Goal: Task Accomplishment & Management: Manage account settings

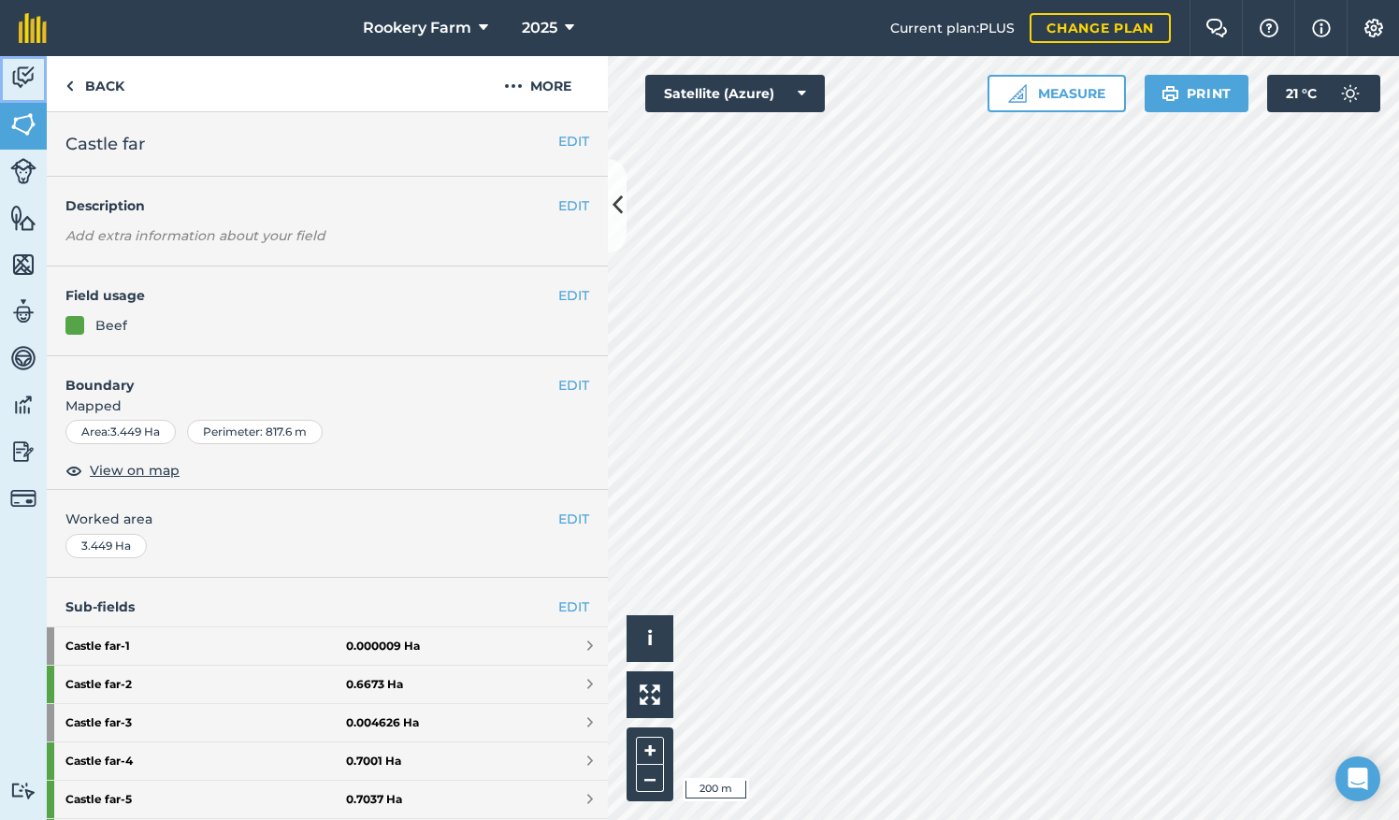
click at [19, 81] on img at bounding box center [23, 78] width 26 height 28
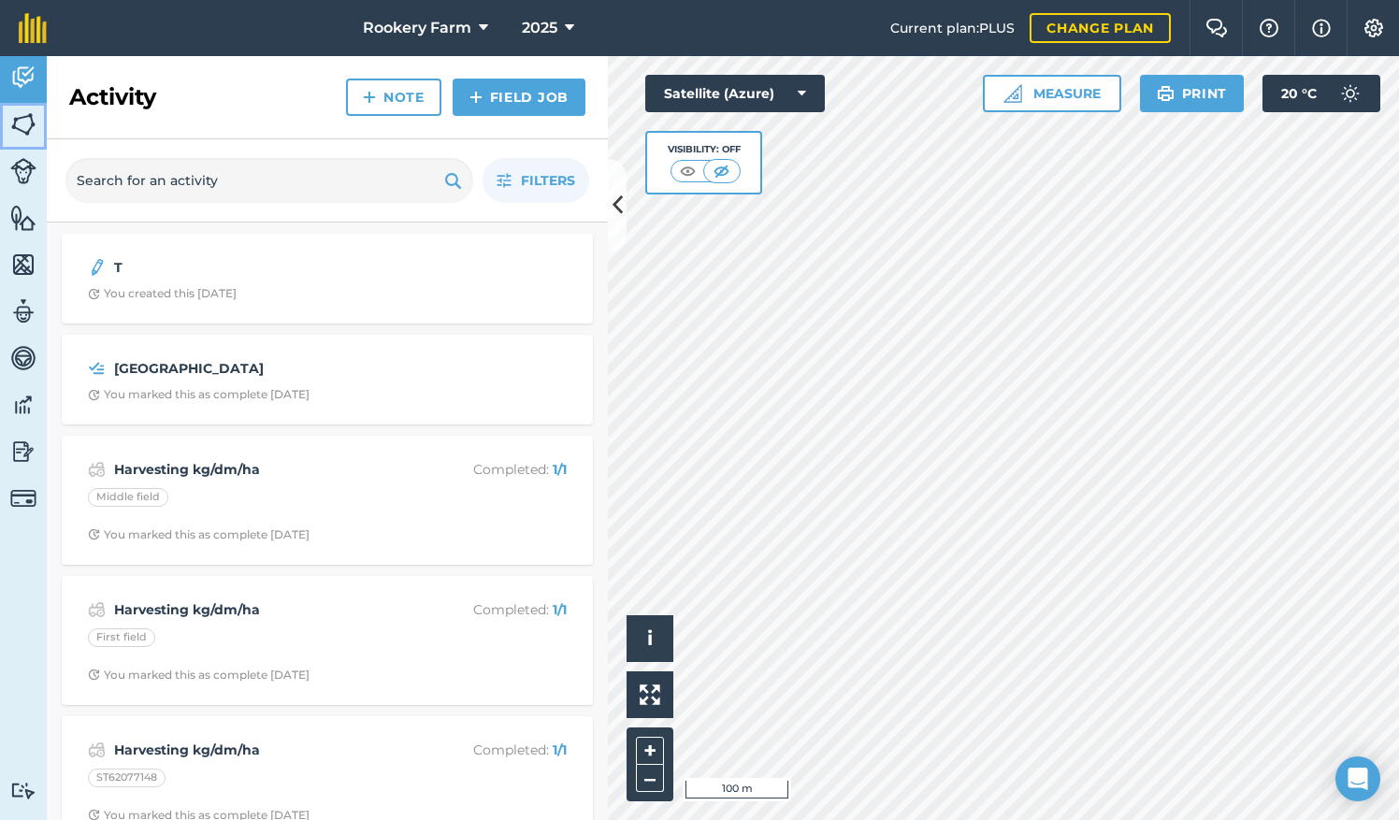
click at [31, 120] on img at bounding box center [23, 124] width 26 height 28
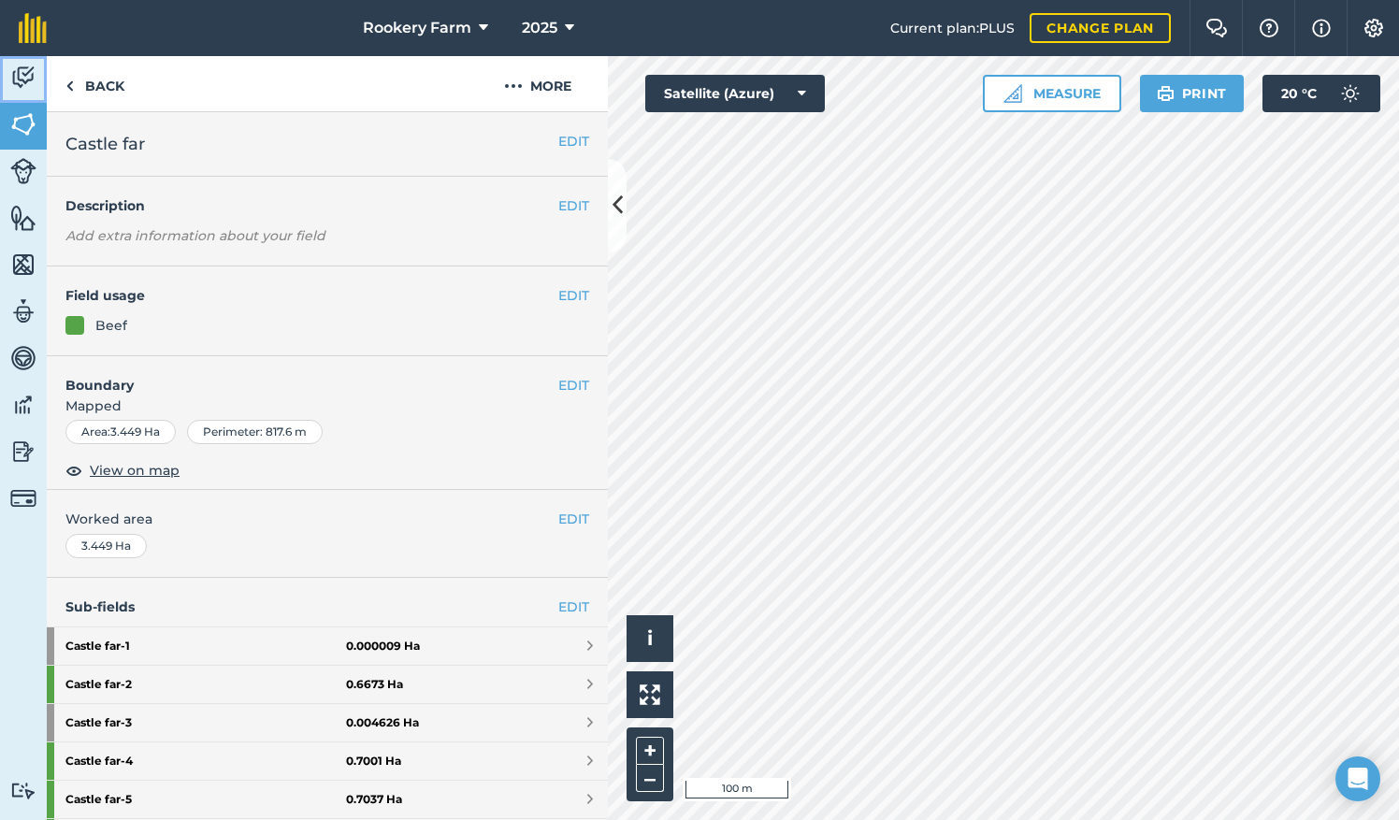
click at [28, 71] on img at bounding box center [23, 78] width 26 height 28
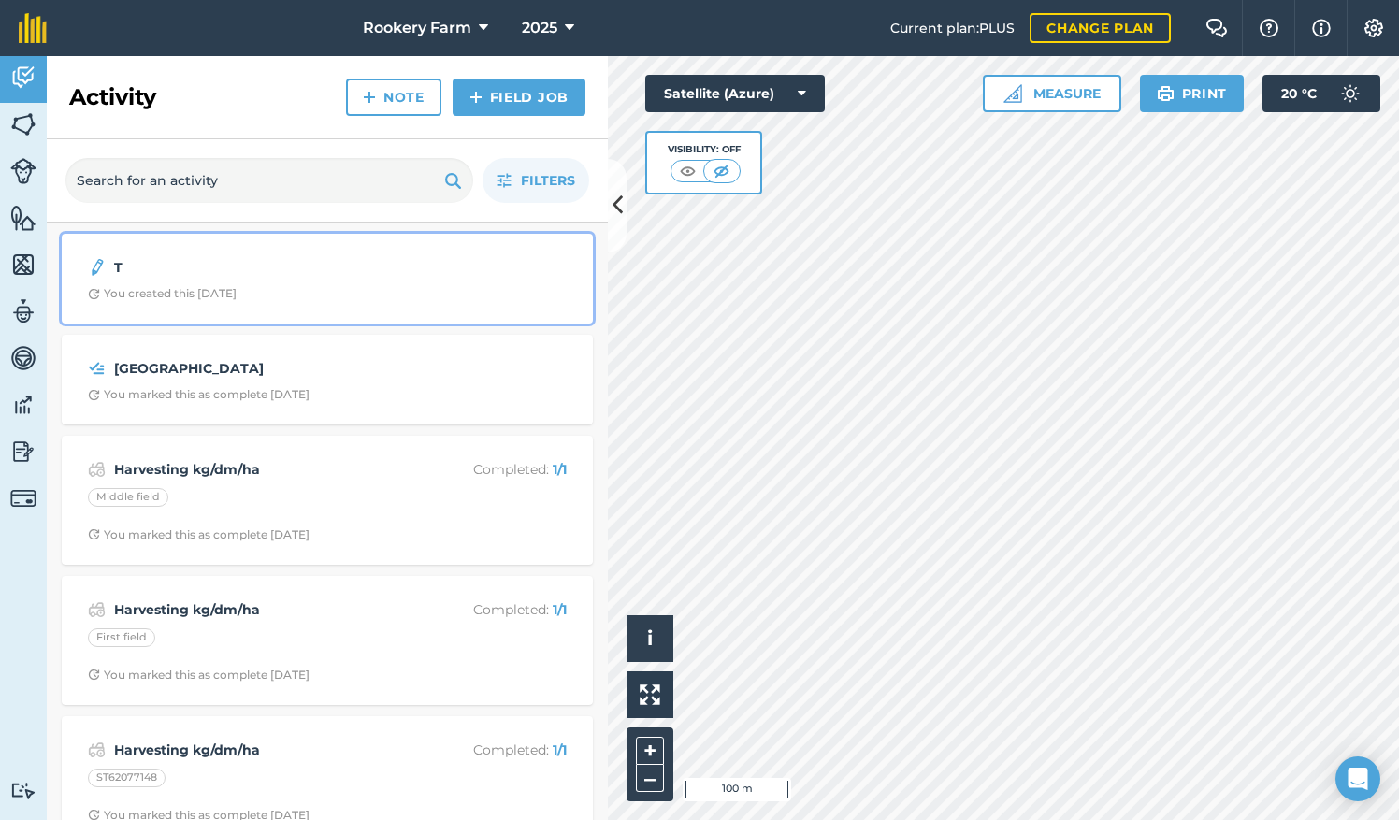
click at [157, 267] on strong "T" at bounding box center [262, 267] width 296 height 21
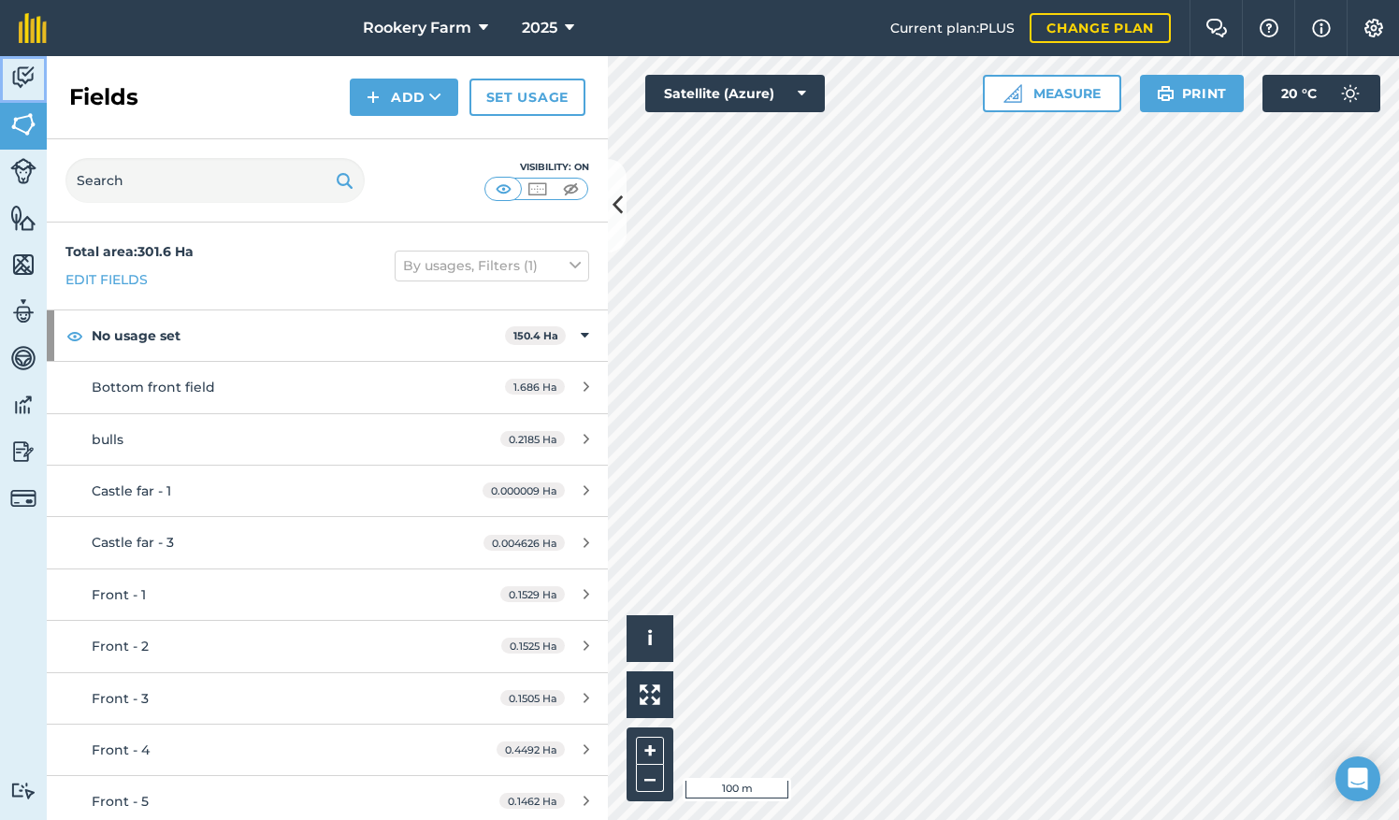
click at [13, 79] on img at bounding box center [23, 78] width 26 height 28
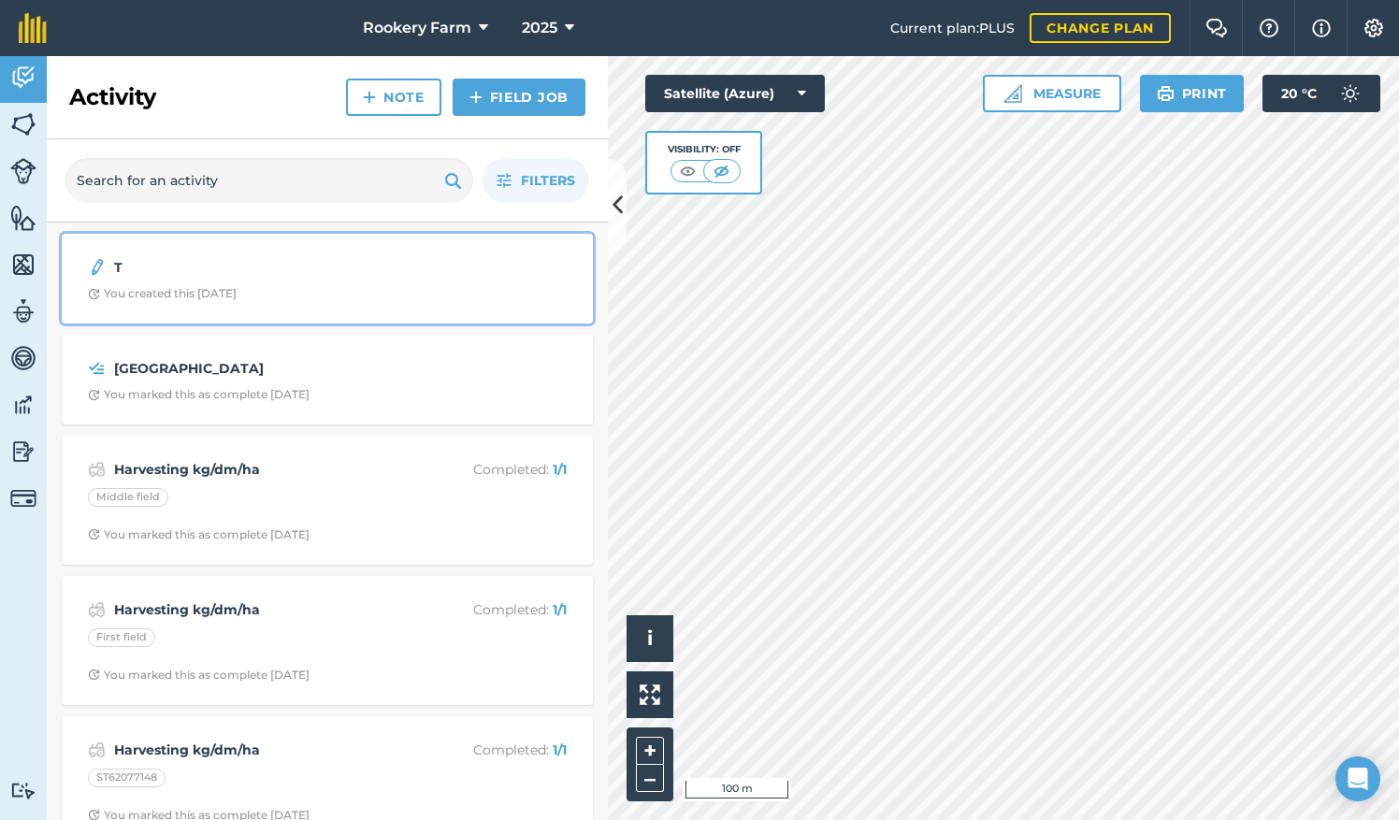
click at [211, 294] on div "You created this [DATE]" at bounding box center [162, 293] width 149 height 15
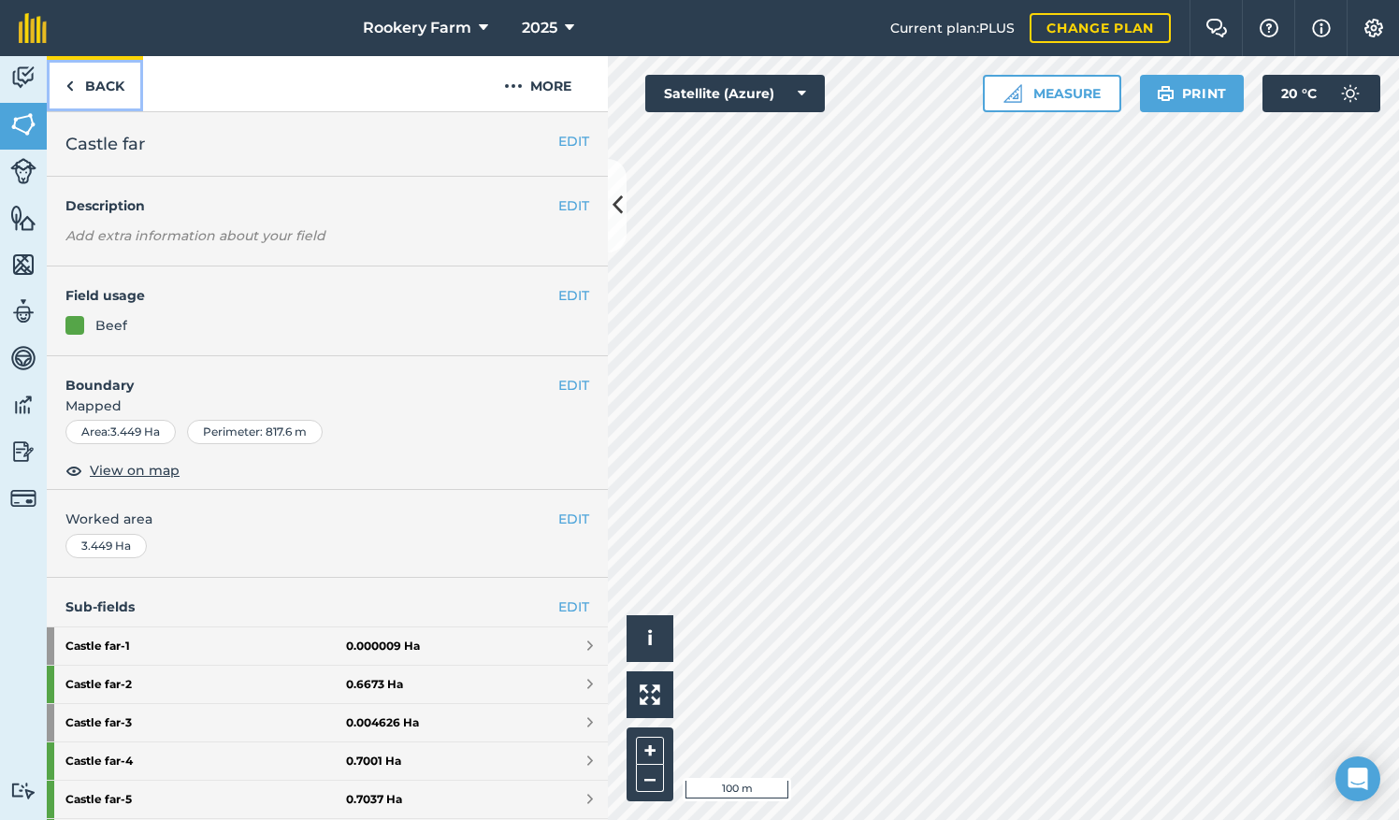
click at [97, 77] on link "Back" at bounding box center [95, 83] width 96 height 55
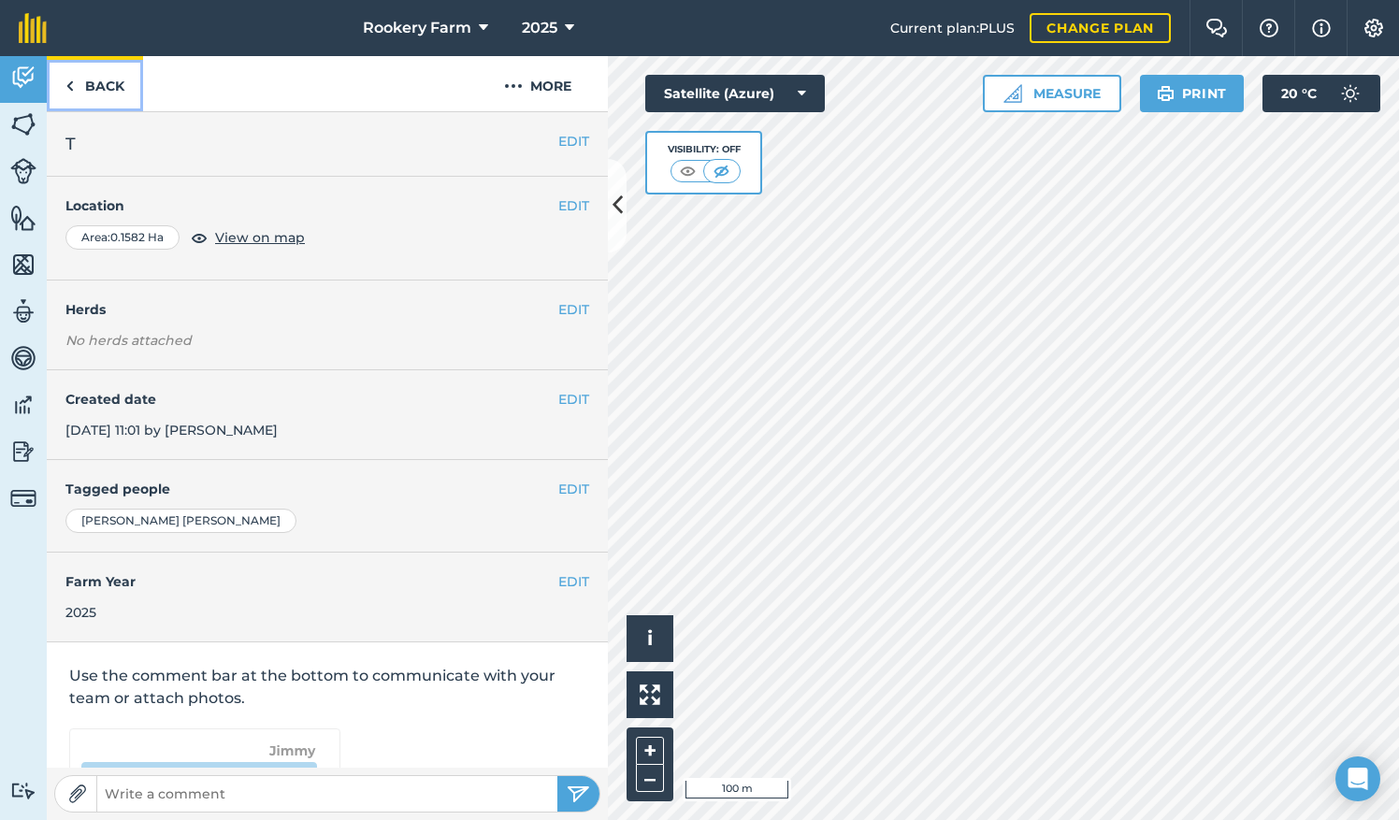
click at [116, 90] on link "Back" at bounding box center [95, 83] width 96 height 55
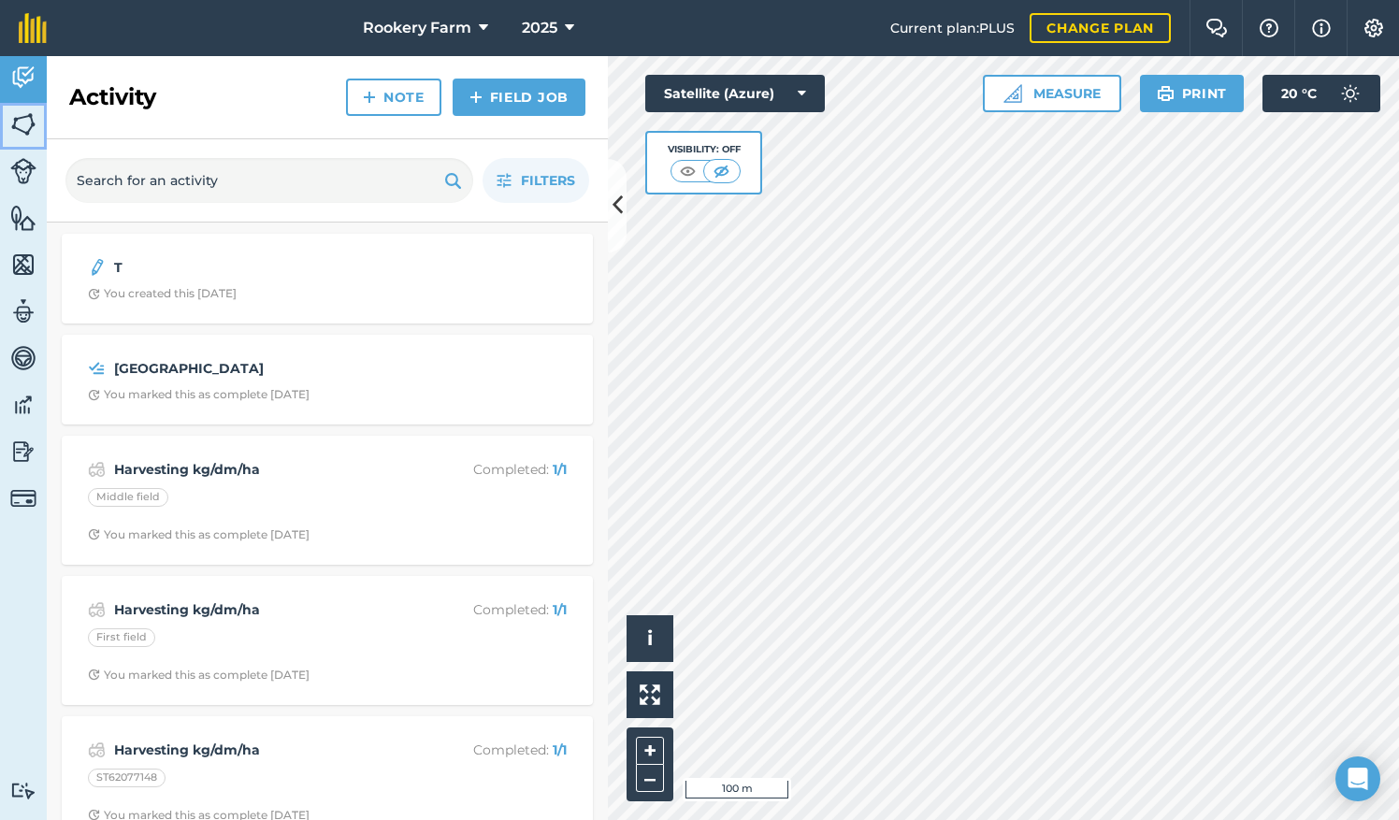
click at [30, 119] on img at bounding box center [23, 124] width 26 height 28
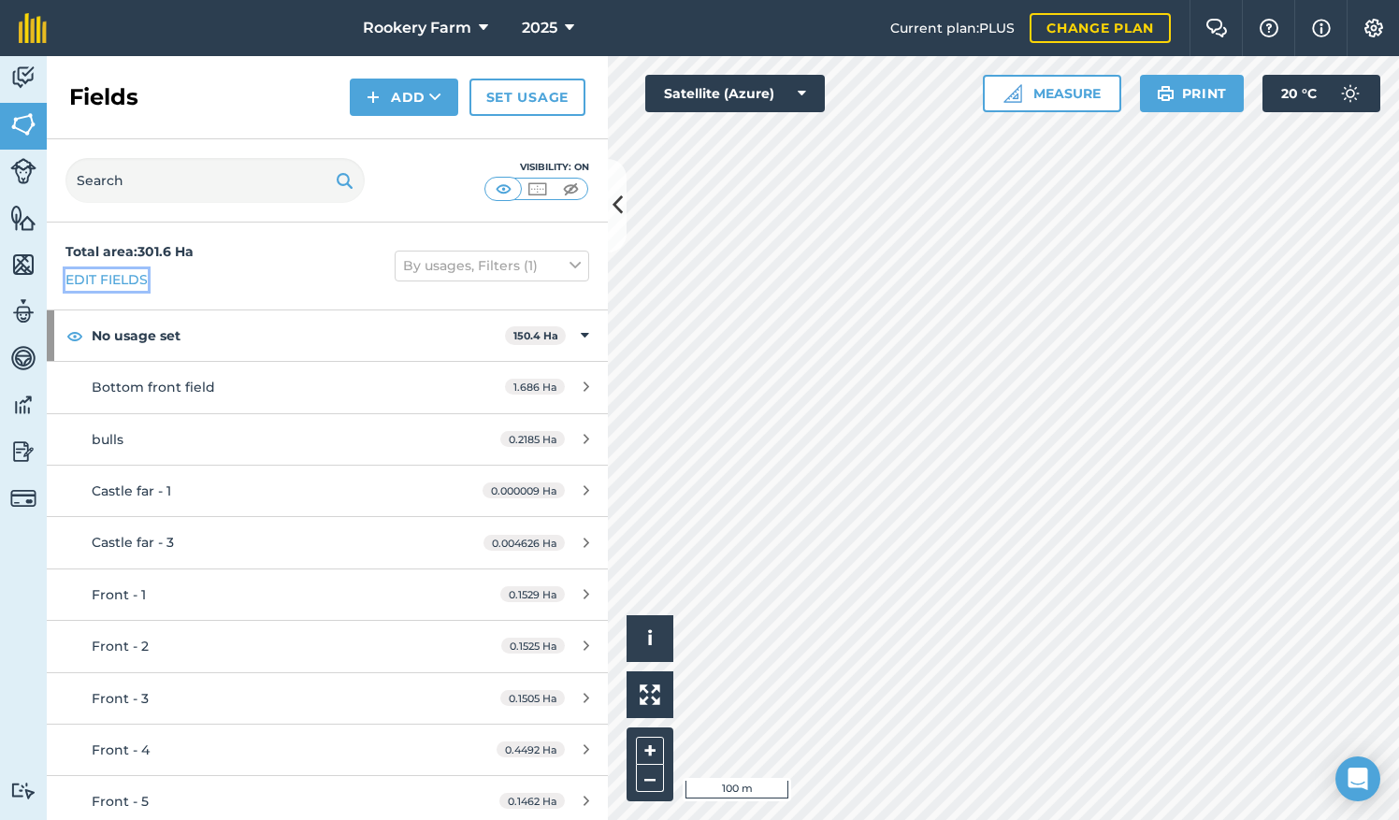
click at [127, 278] on link "Edit fields" at bounding box center [106, 279] width 82 height 21
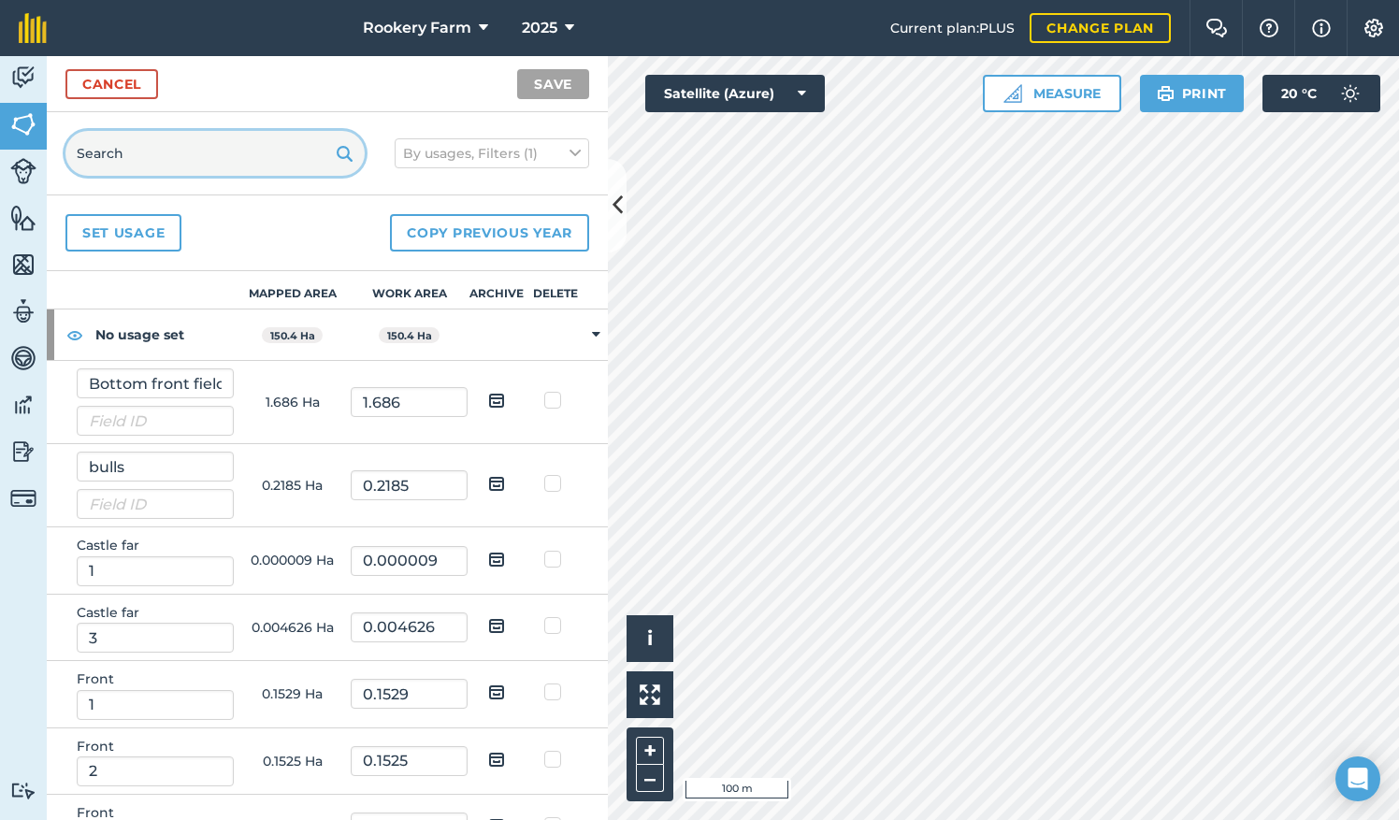
click at [142, 151] on input "text" at bounding box center [214, 153] width 299 height 45
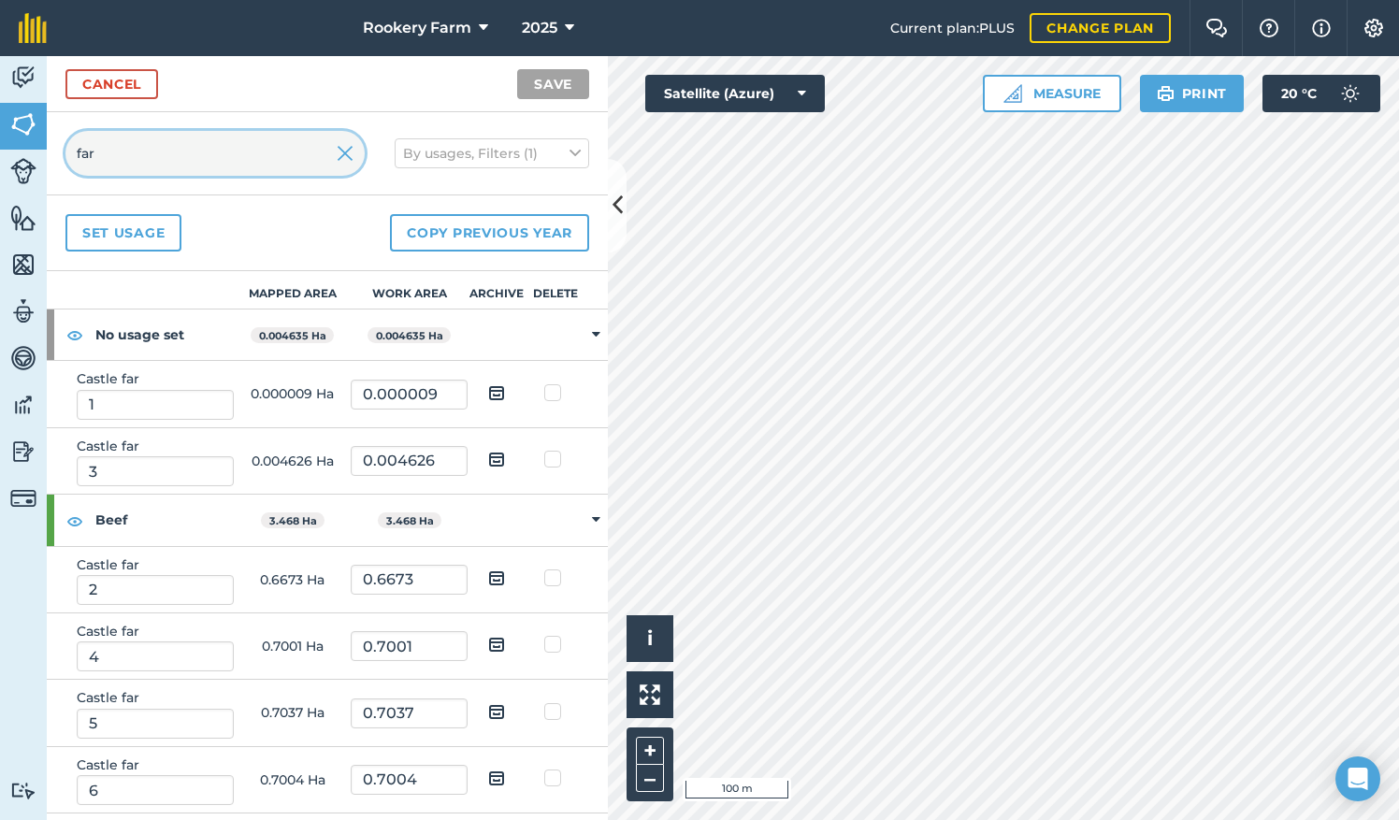
type input "far"
click at [488, 393] on img at bounding box center [496, 392] width 17 height 22
click at [505, 393] on input "checkbox" at bounding box center [511, 387] width 12 height 12
checkbox input "true"
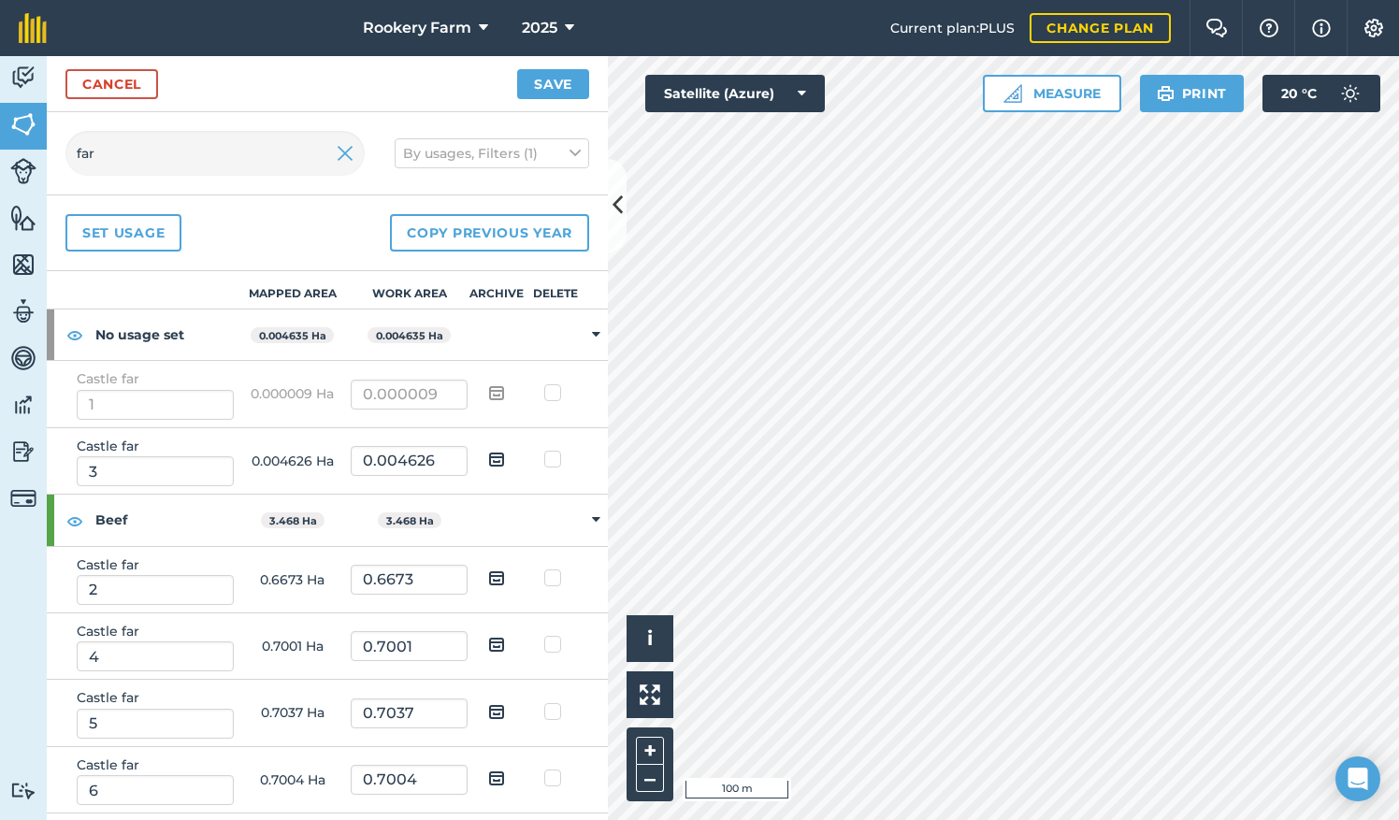
click at [488, 451] on img at bounding box center [496, 459] width 17 height 22
click at [505, 451] on input "checkbox" at bounding box center [511, 453] width 12 height 12
checkbox input "true"
click at [488, 577] on img at bounding box center [496, 578] width 17 height 22
click at [505, 577] on input "checkbox" at bounding box center [511, 572] width 12 height 12
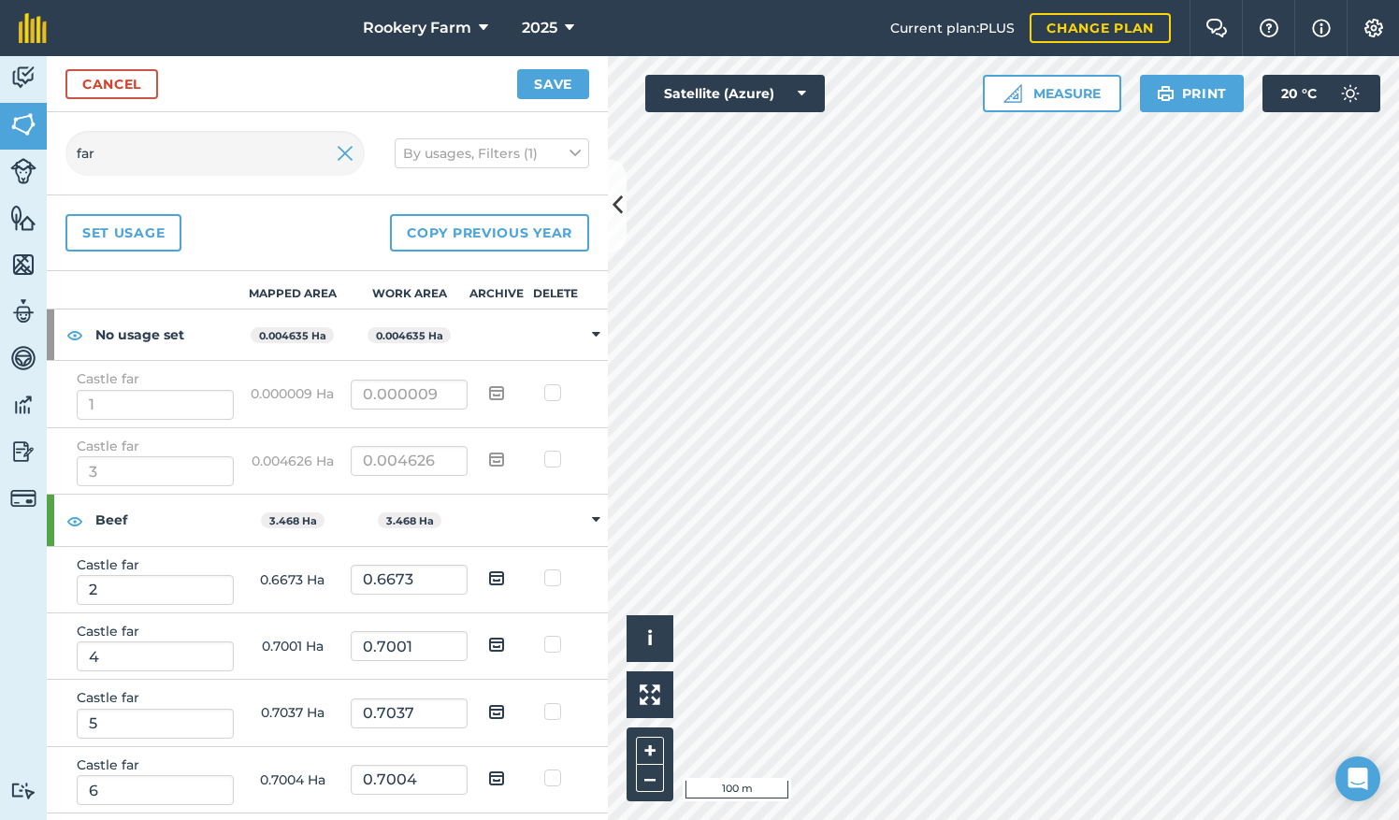
checkbox input "true"
click at [488, 641] on img at bounding box center [496, 644] width 17 height 22
click at [505, 641] on input "checkbox" at bounding box center [511, 638] width 12 height 12
checkbox input "true"
click at [488, 712] on img at bounding box center [496, 711] width 17 height 22
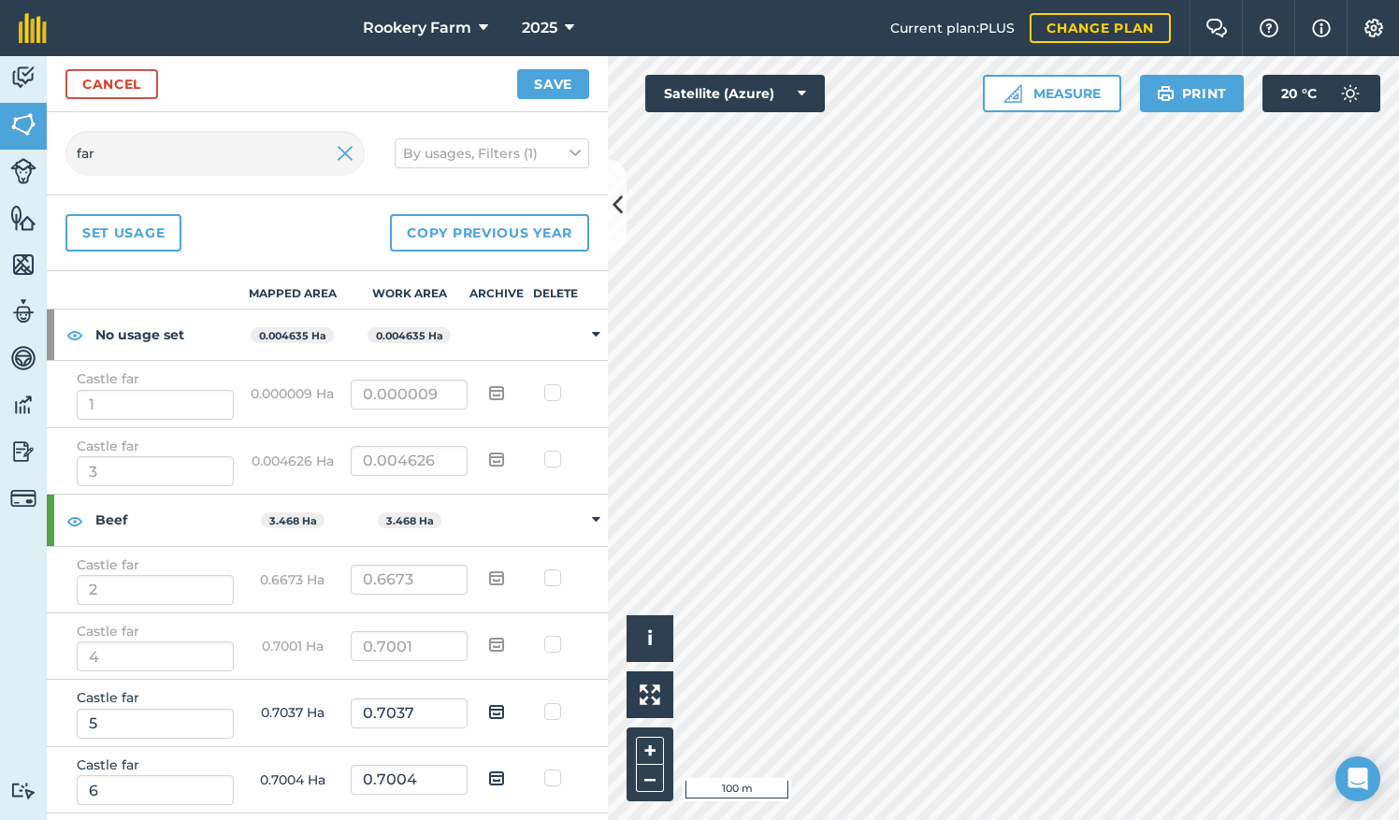
click at [505, 712] on input "checkbox" at bounding box center [511, 705] width 12 height 12
checkbox input "true"
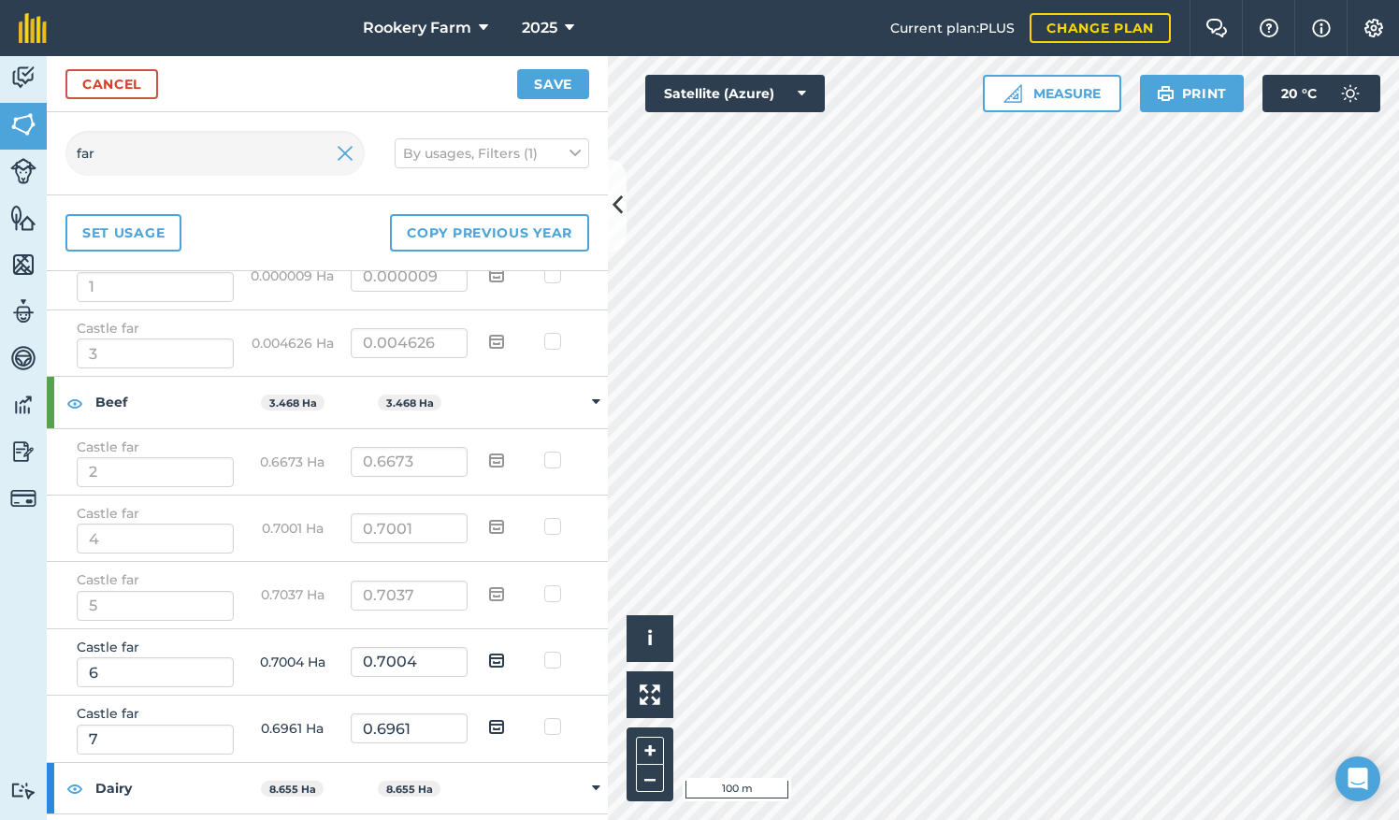
scroll to position [135, 0]
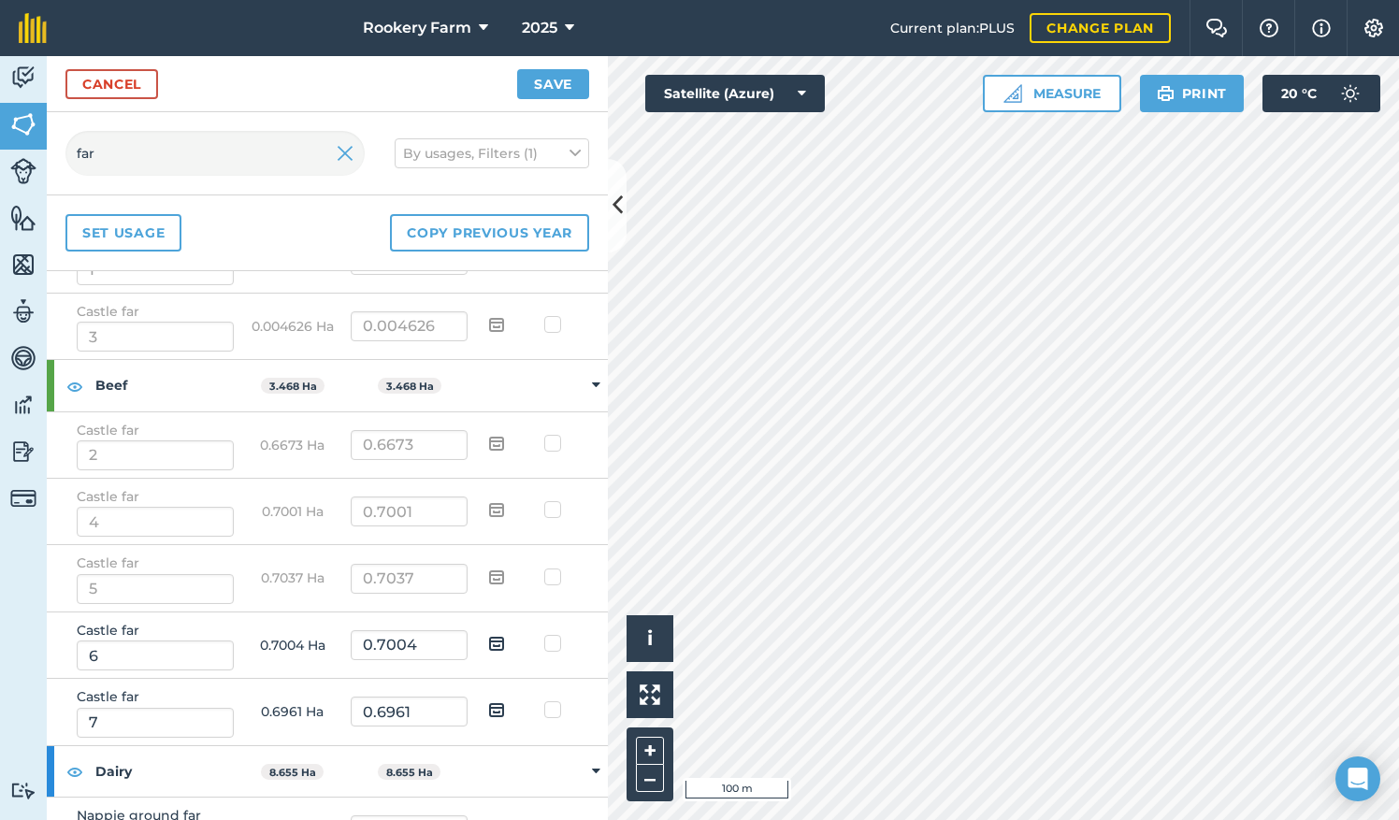
click at [488, 632] on img at bounding box center [496, 643] width 17 height 22
click at [505, 632] on input "checkbox" at bounding box center [511, 637] width 12 height 12
checkbox input "true"
click at [488, 706] on img at bounding box center [496, 709] width 17 height 22
click at [505, 706] on input "checkbox" at bounding box center [511, 703] width 12 height 12
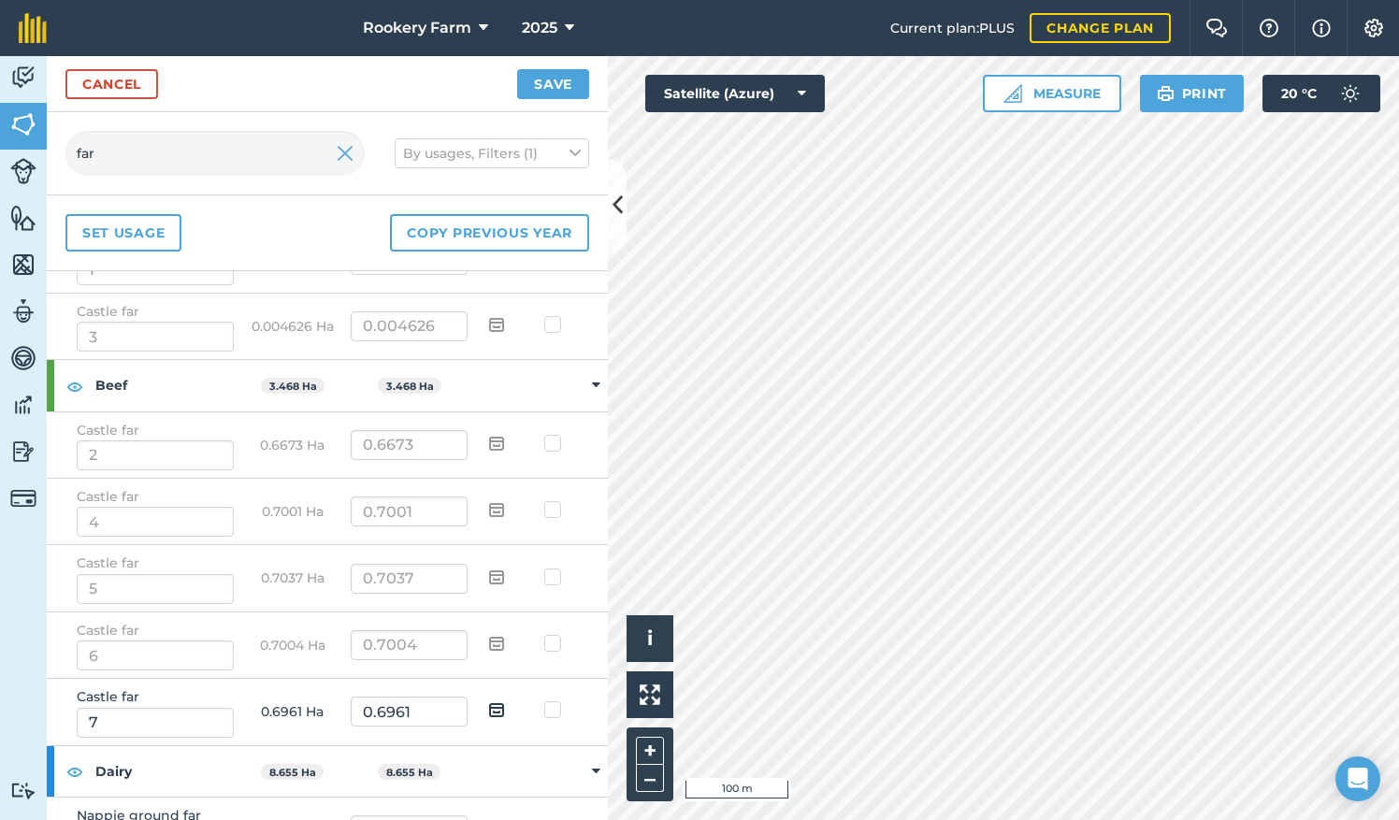
checkbox input "true"
click at [566, 80] on button "Save" at bounding box center [553, 84] width 72 height 30
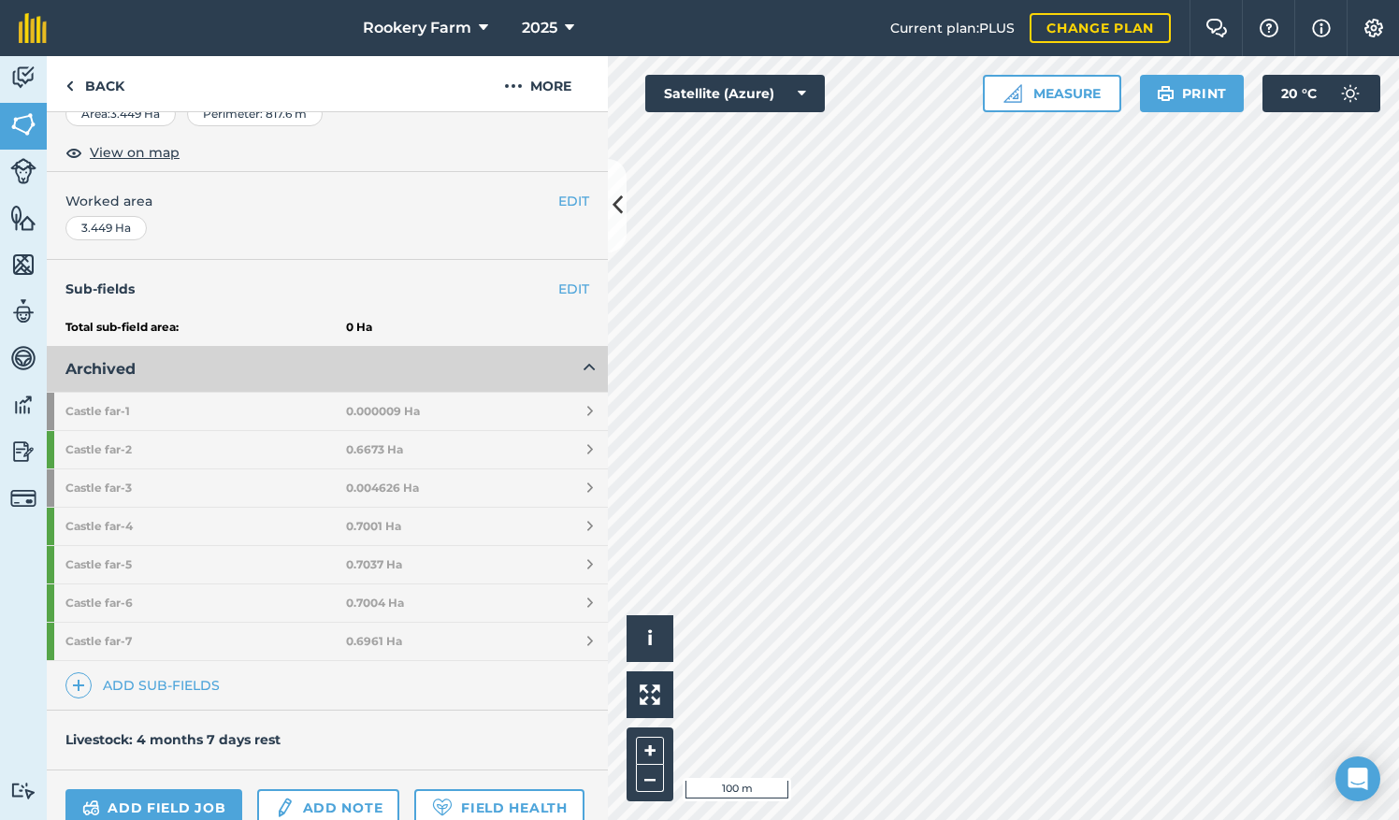
scroll to position [346, 0]
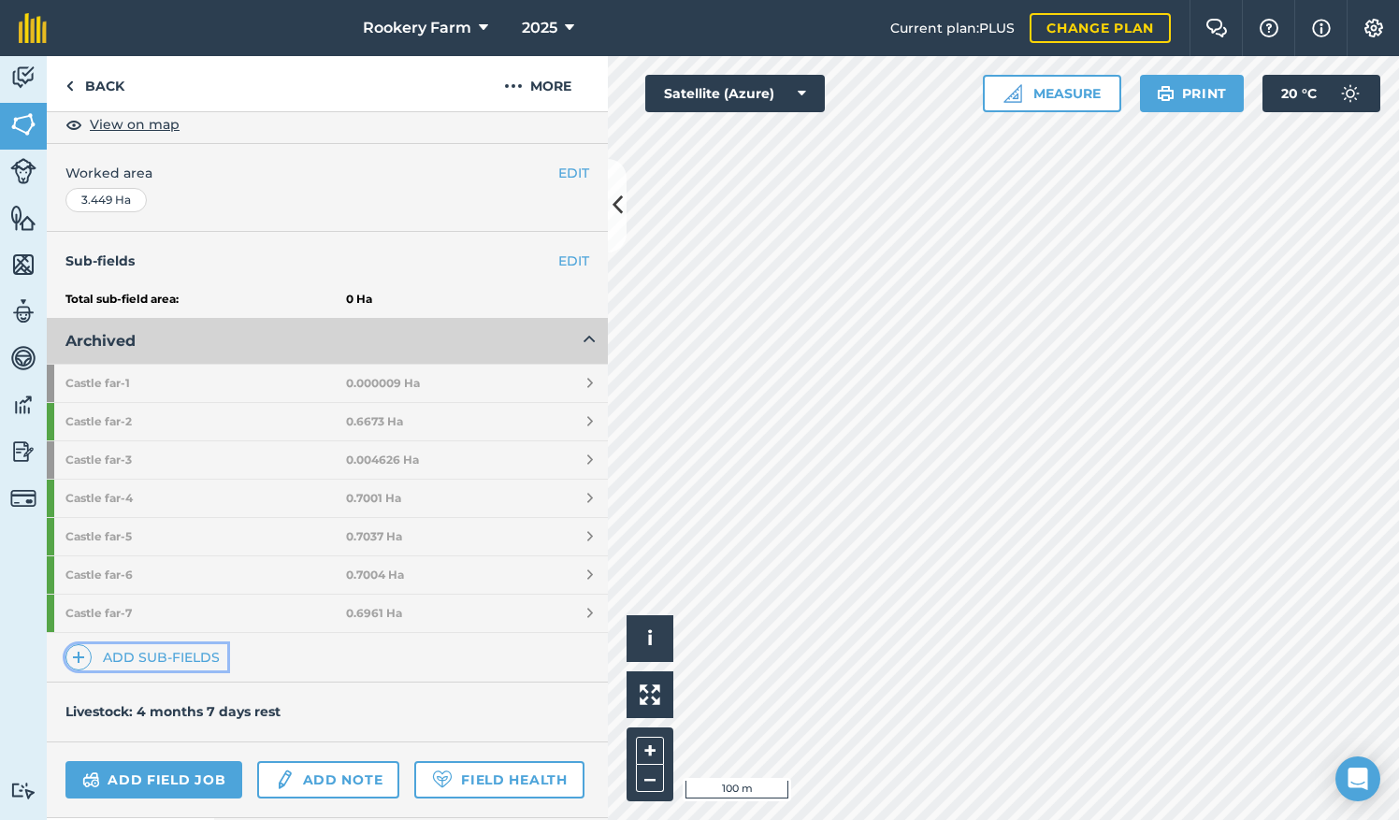
click at [132, 646] on link "Add sub-fields" at bounding box center [146, 657] width 162 height 26
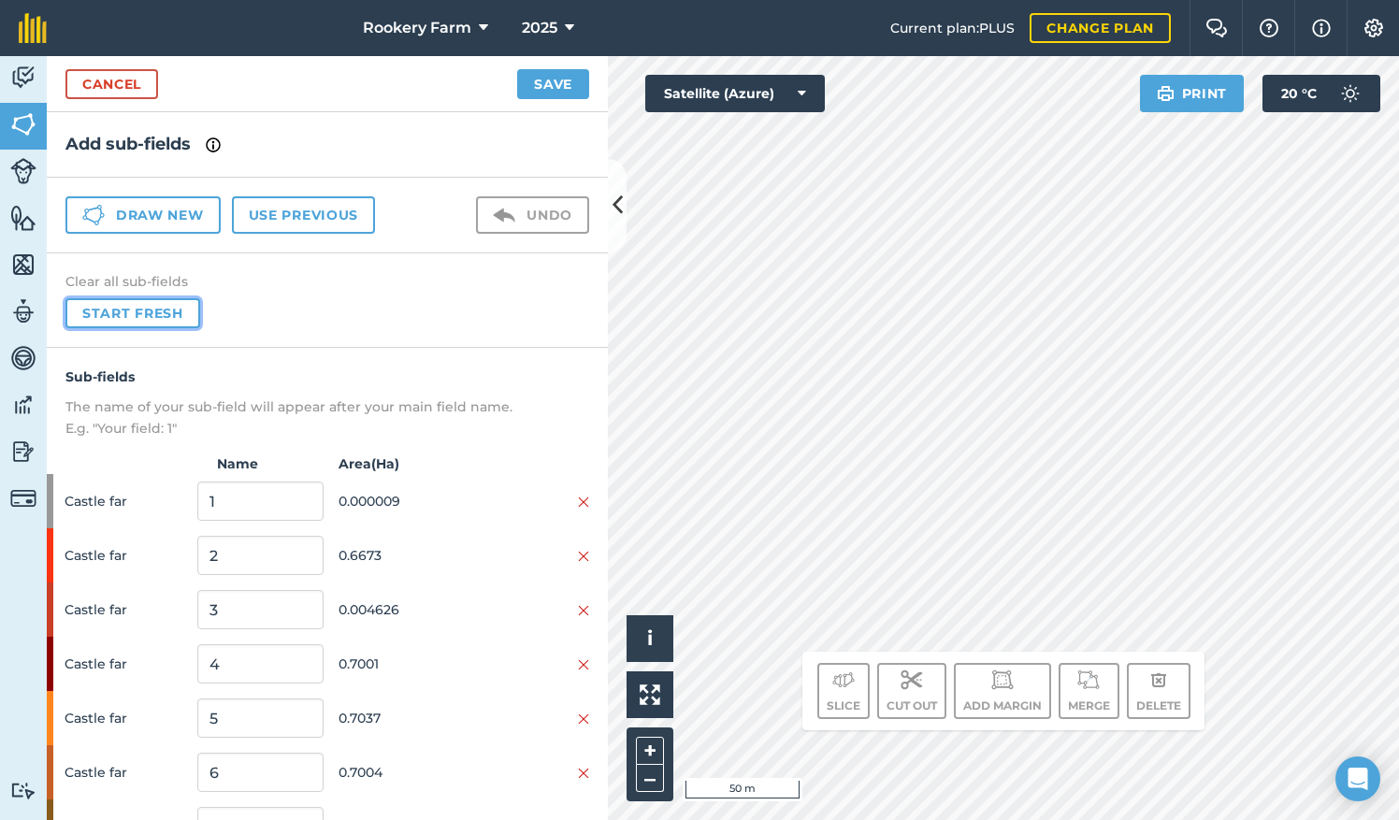
click at [142, 316] on button "Start fresh" at bounding box center [132, 313] width 135 height 30
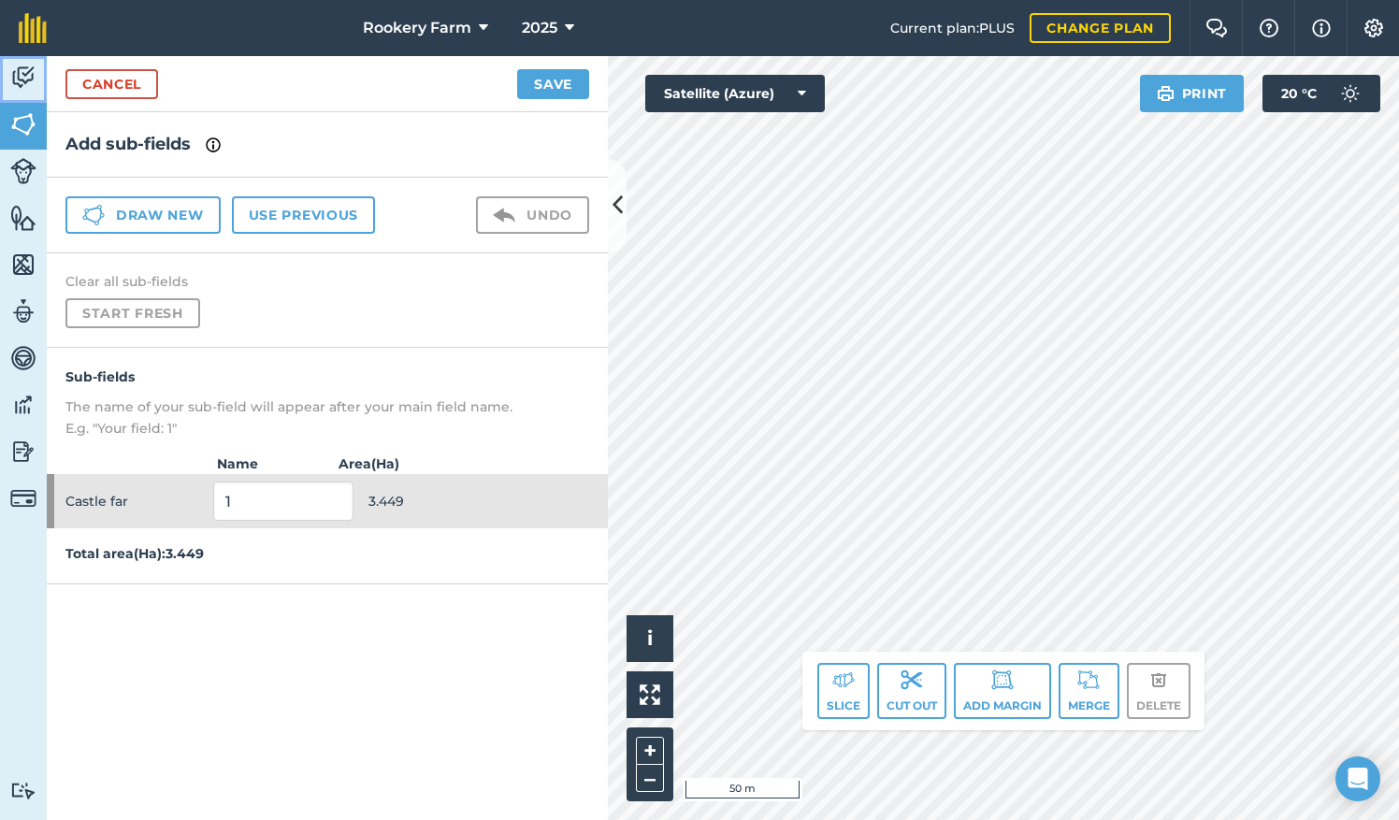
click at [22, 83] on img at bounding box center [23, 78] width 26 height 28
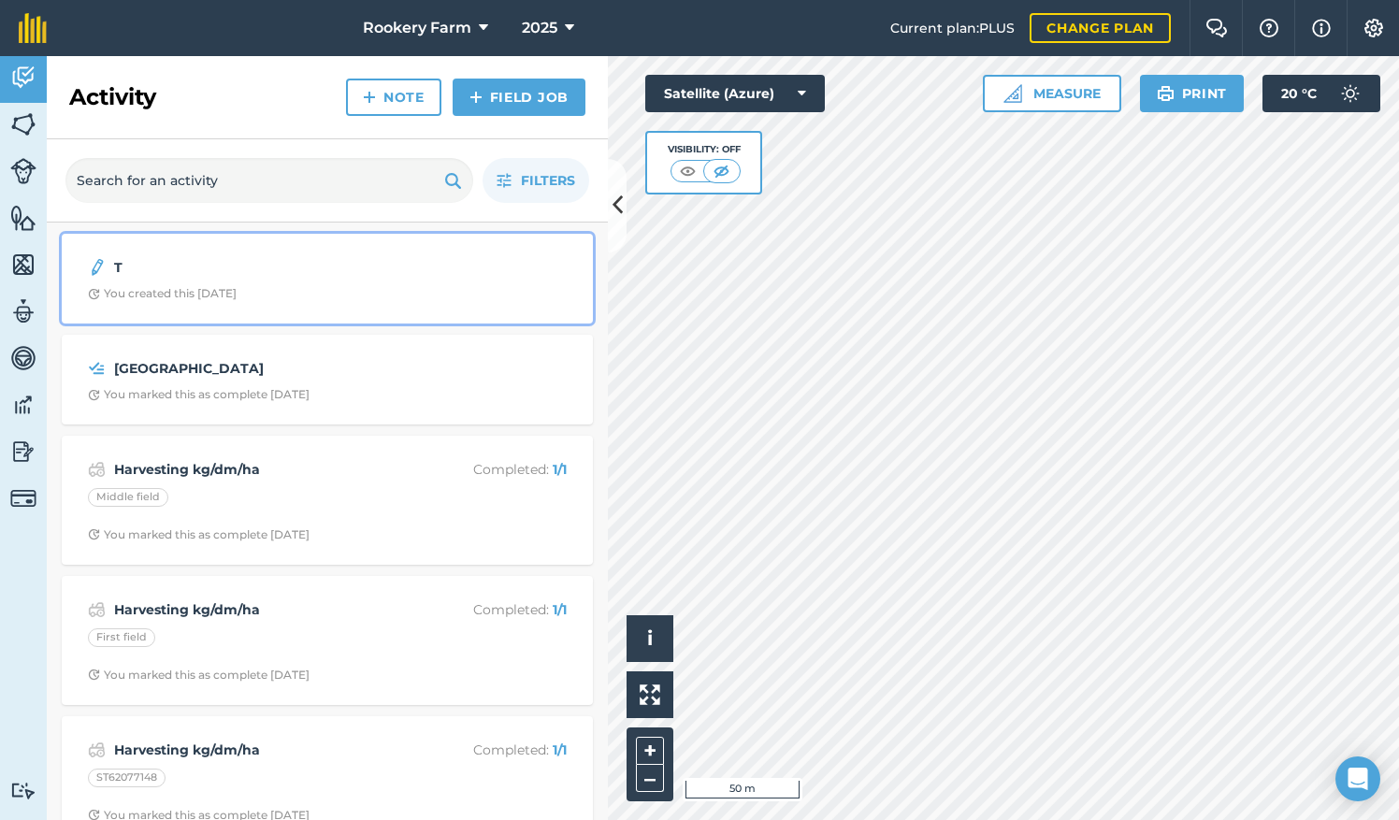
click at [122, 281] on div "T You created this 1 day ago" at bounding box center [327, 278] width 509 height 67
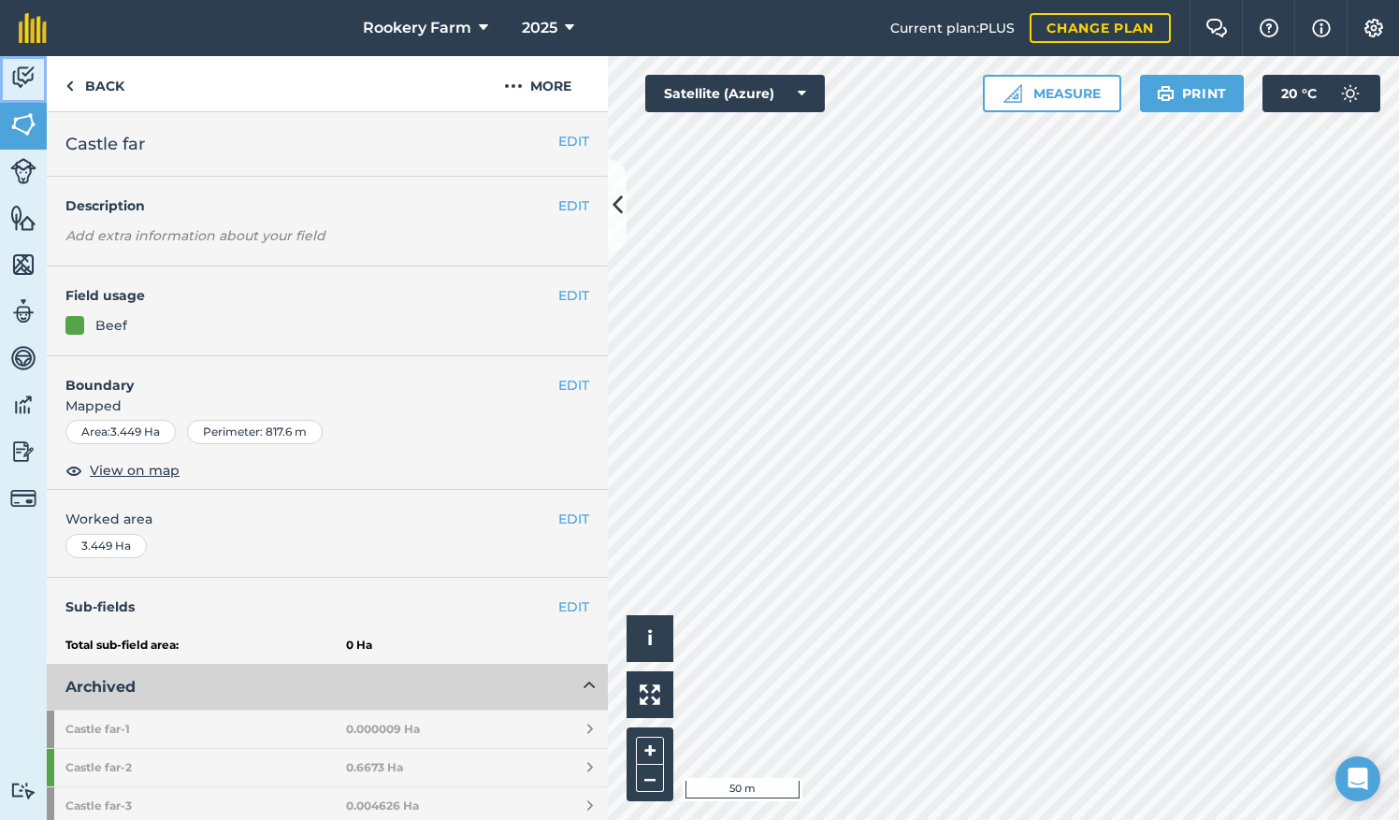
click at [6, 77] on link "Activity" at bounding box center [23, 79] width 47 height 47
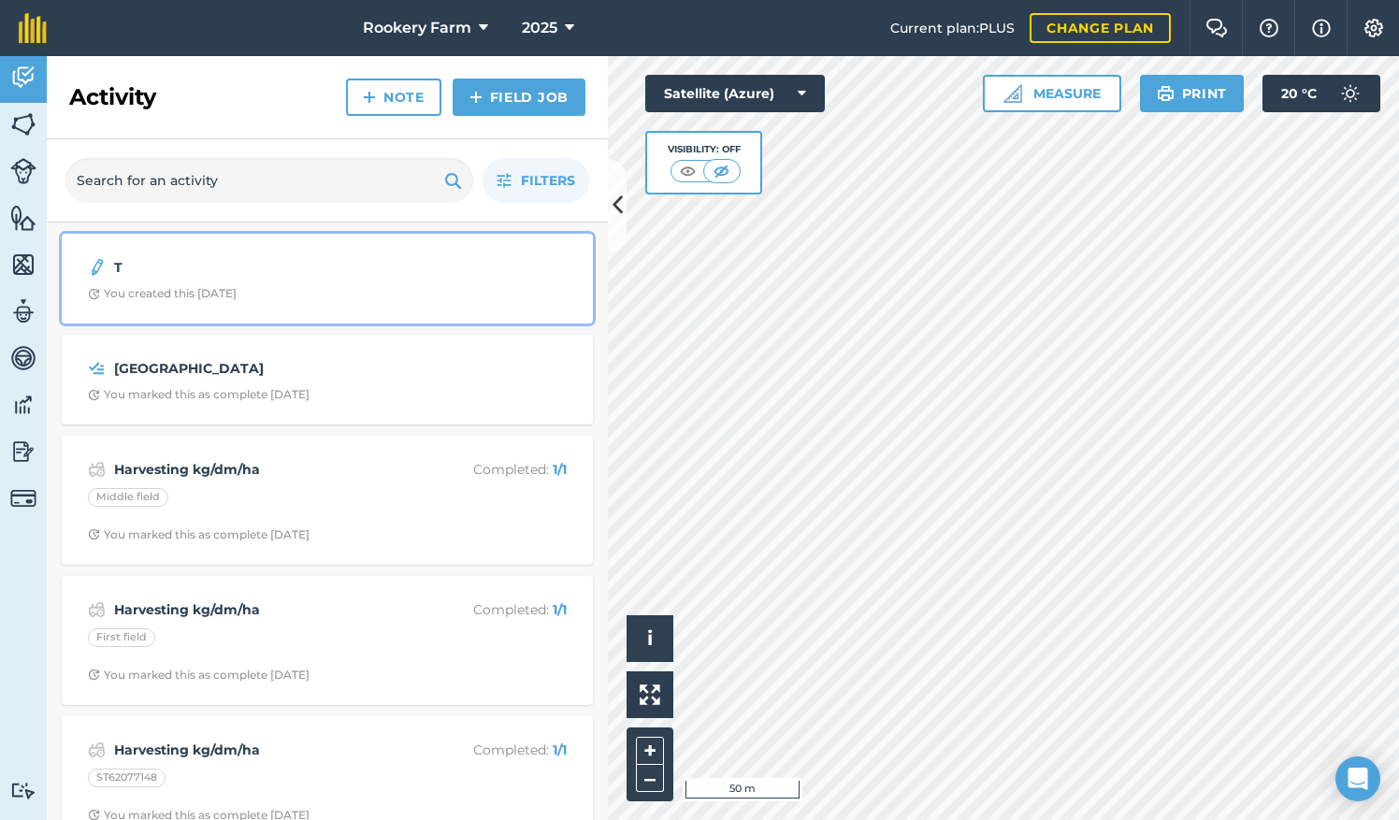
click at [92, 277] on img at bounding box center [97, 267] width 19 height 22
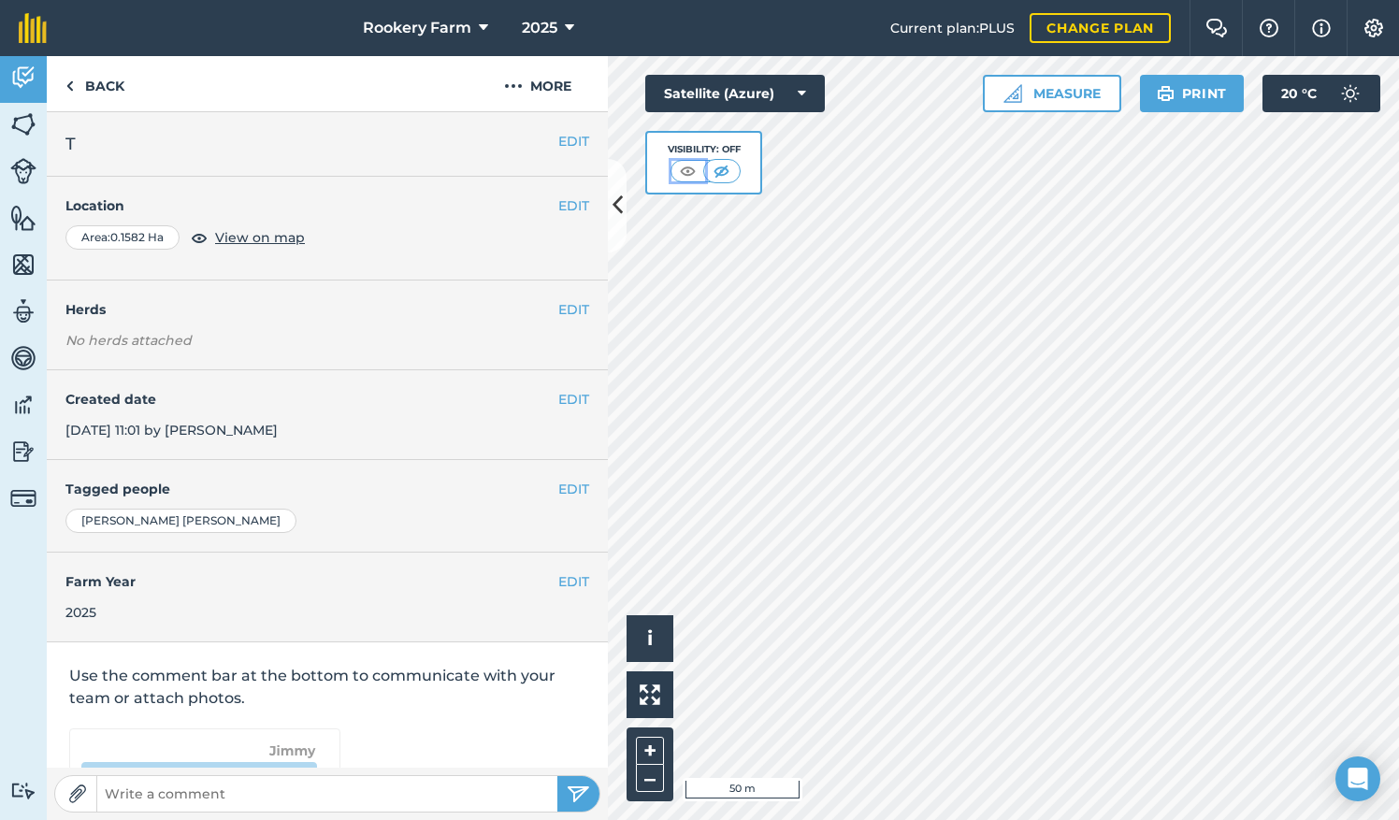
click at [678, 168] on img at bounding box center [687, 171] width 23 height 19
click at [20, 127] on img at bounding box center [23, 124] width 26 height 28
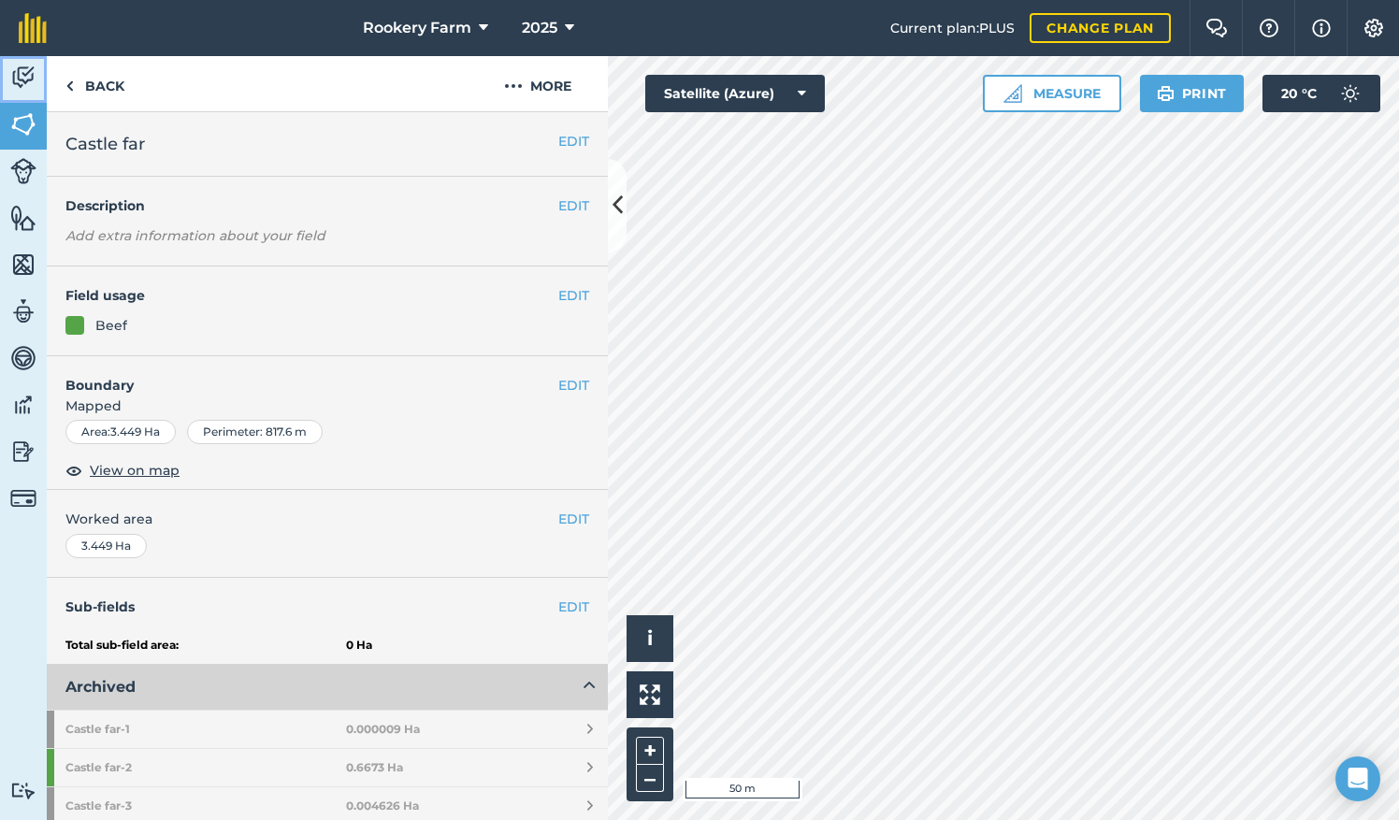
click at [26, 78] on img at bounding box center [23, 78] width 26 height 28
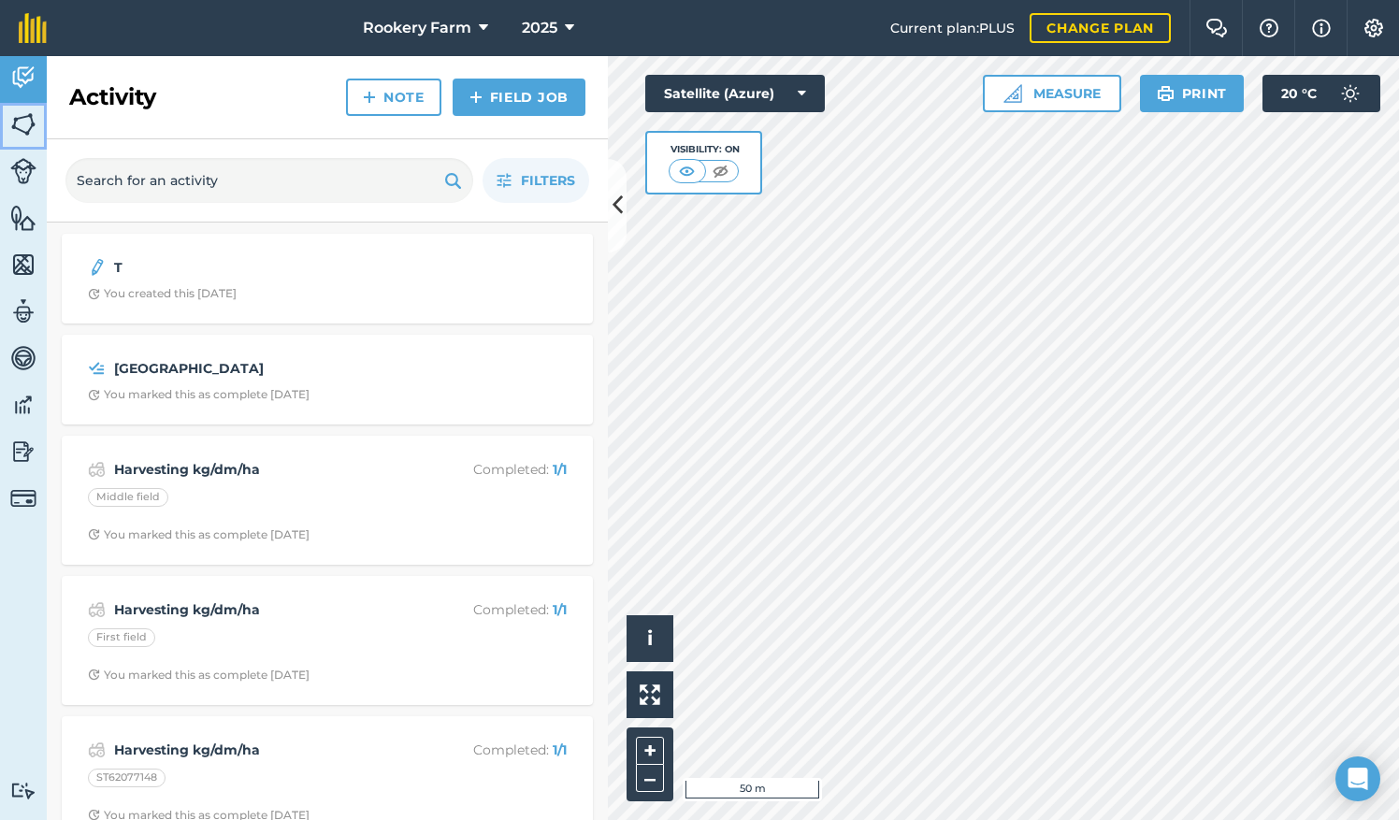
click at [28, 119] on img at bounding box center [23, 124] width 26 height 28
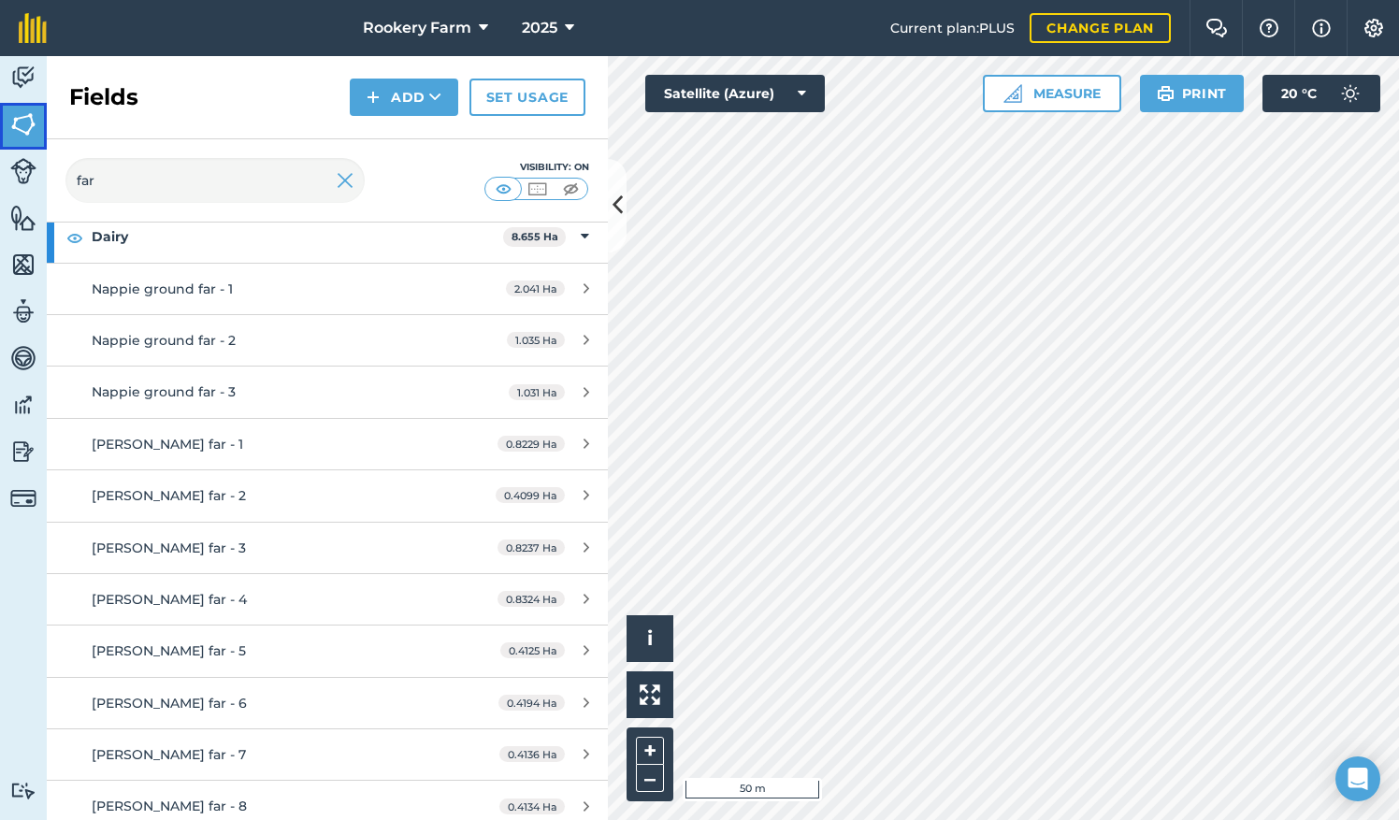
scroll to position [165, 0]
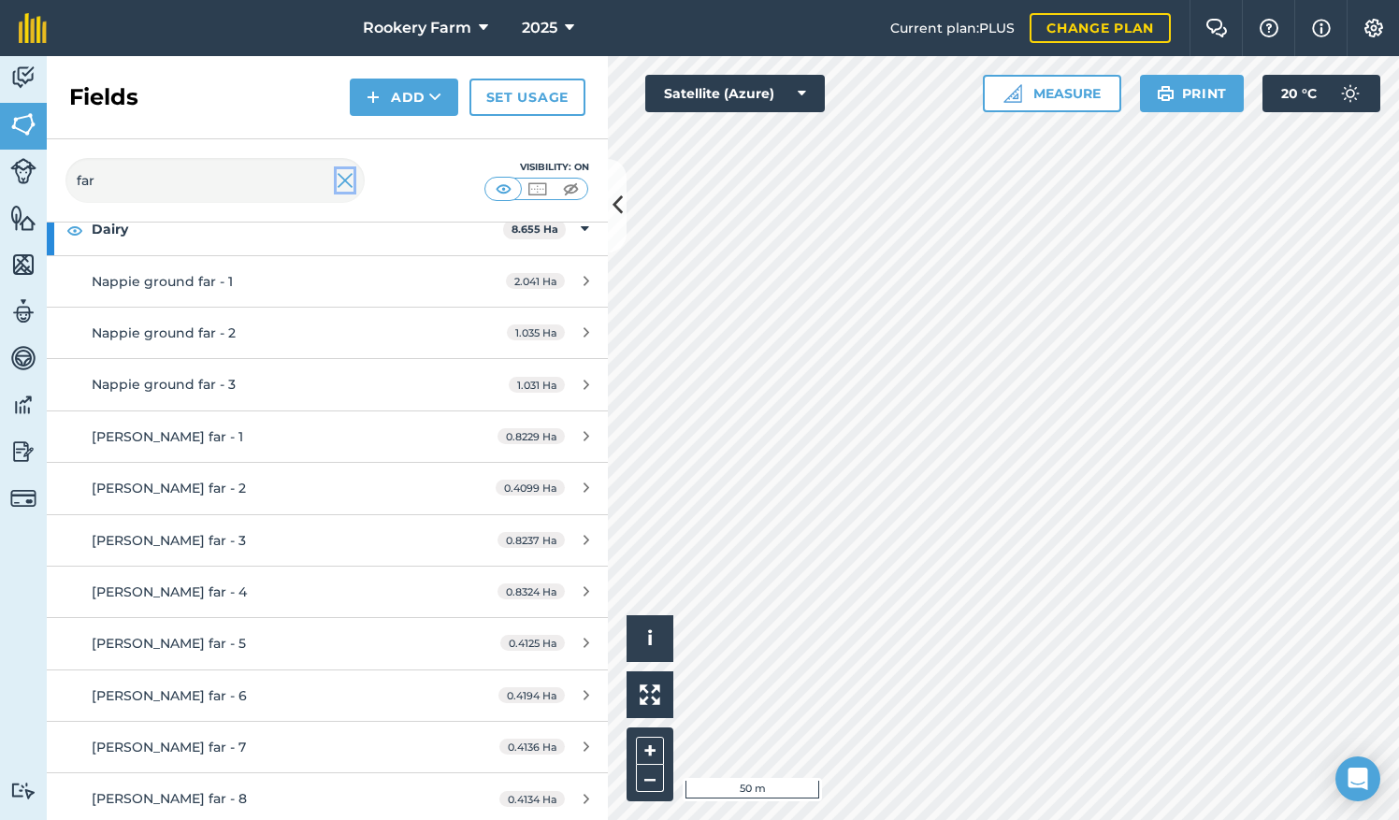
click at [348, 182] on img at bounding box center [345, 180] width 17 height 22
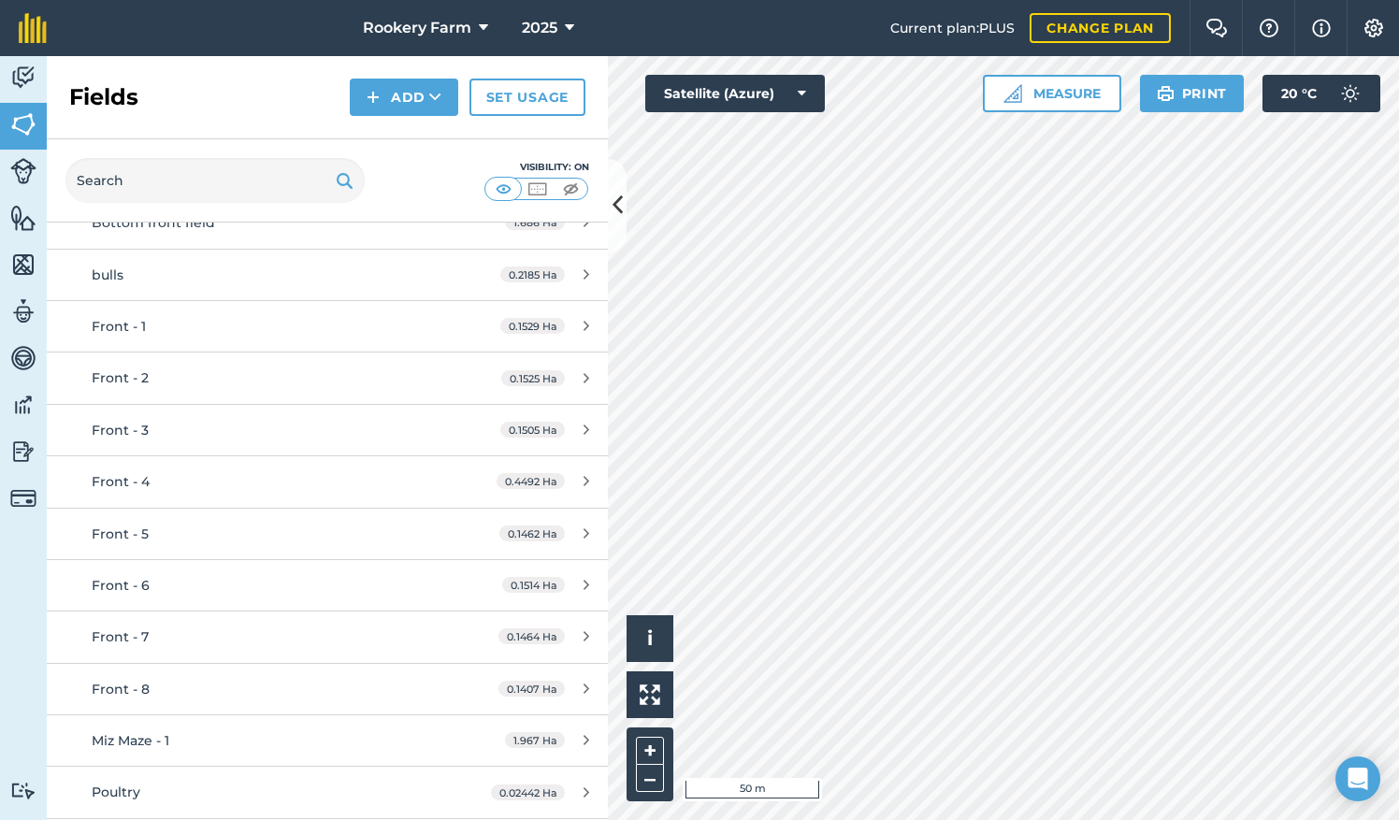
scroll to position [11792, 0]
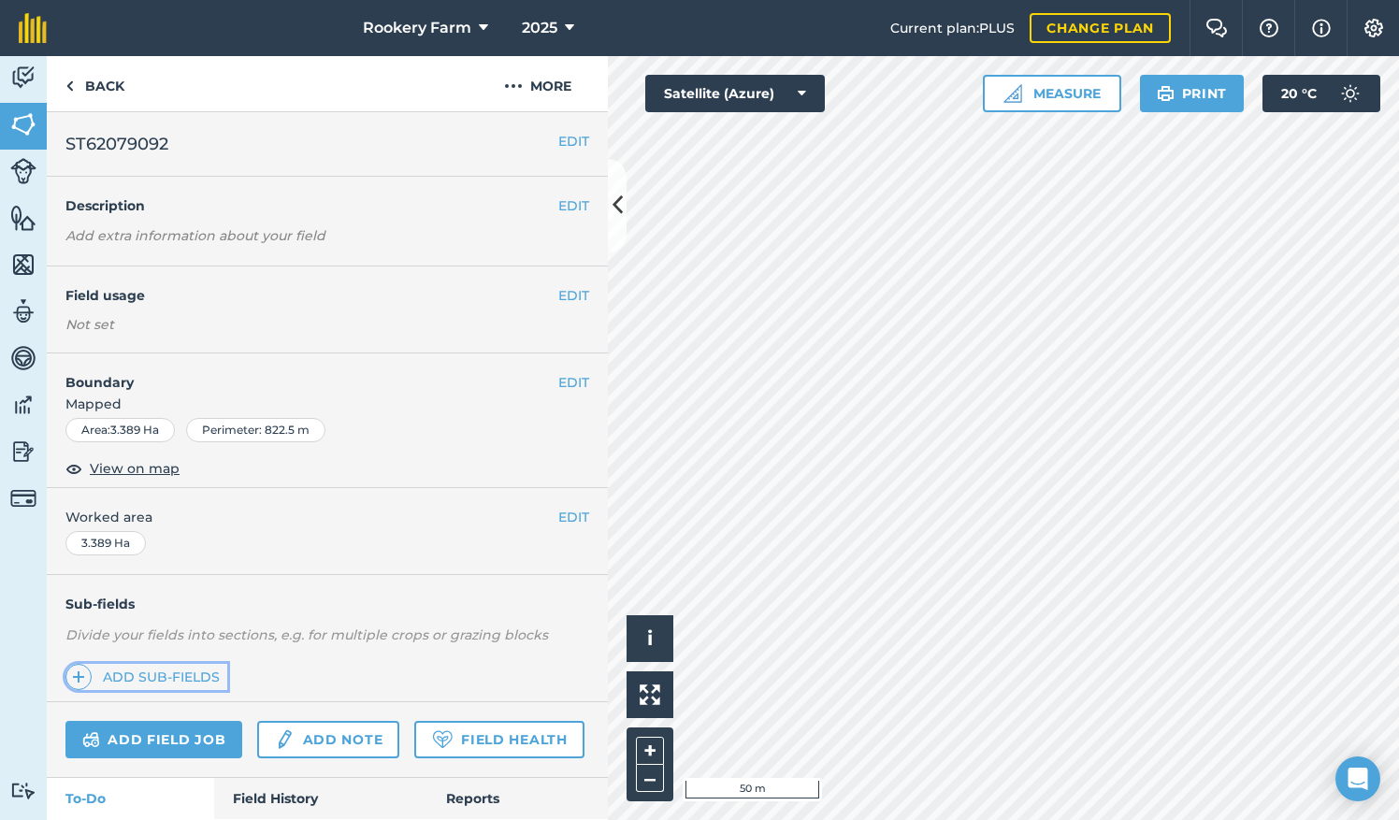
click at [165, 668] on link "Add sub-fields" at bounding box center [146, 677] width 162 height 26
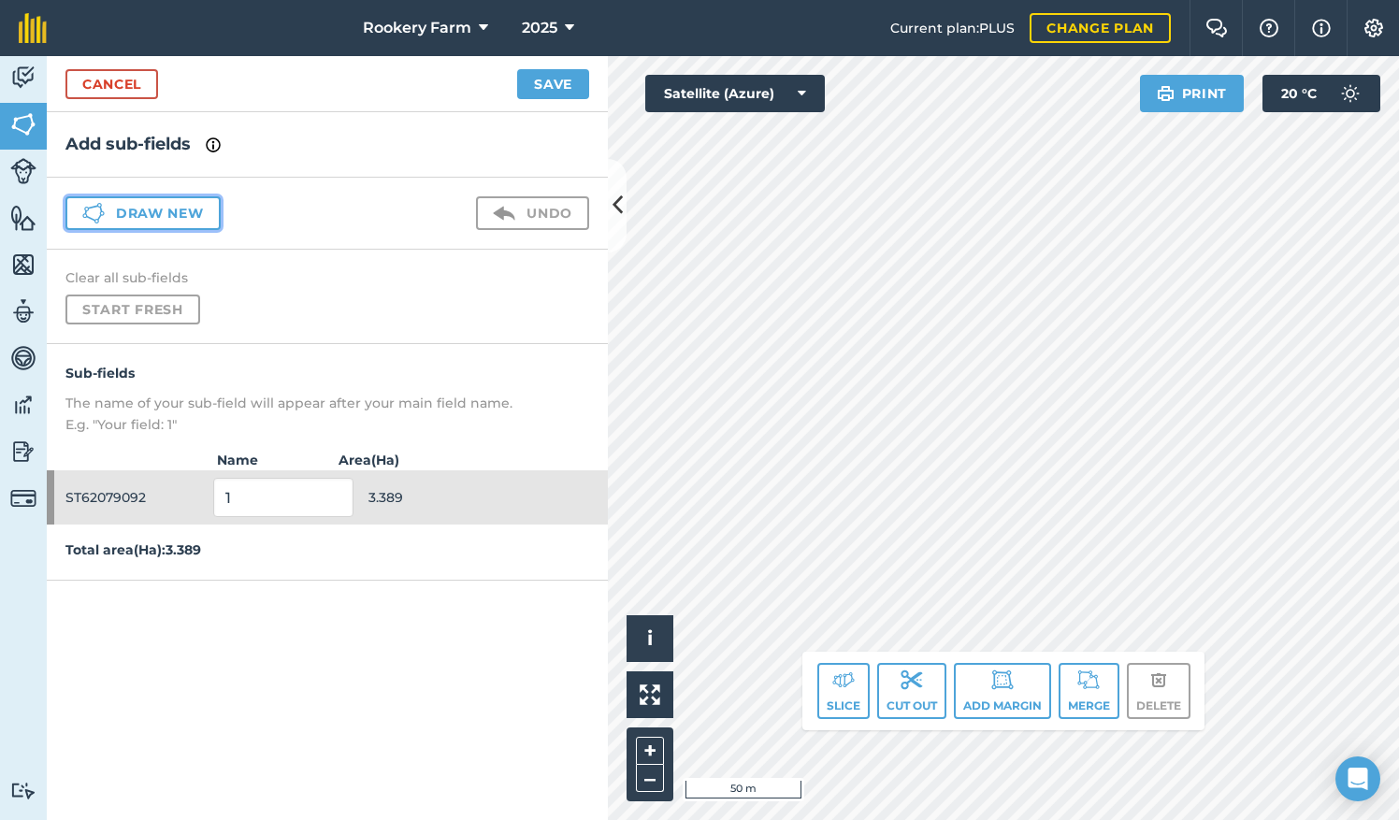
click at [189, 201] on button "Draw new" at bounding box center [142, 213] width 155 height 34
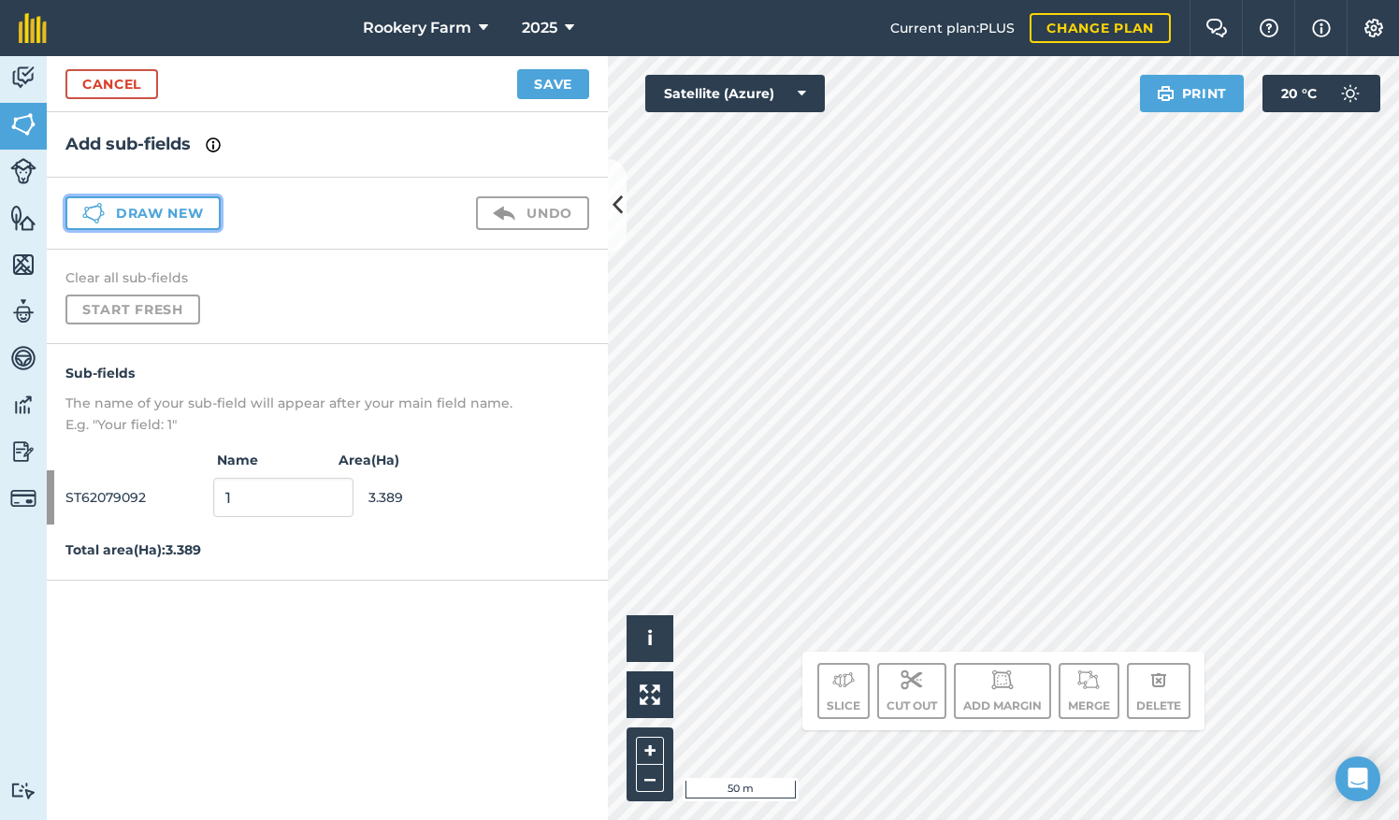
click at [174, 219] on button "Draw new" at bounding box center [142, 213] width 155 height 34
click at [99, 213] on icon at bounding box center [93, 213] width 22 height 22
click at [114, 86] on link "Cancel" at bounding box center [111, 84] width 93 height 30
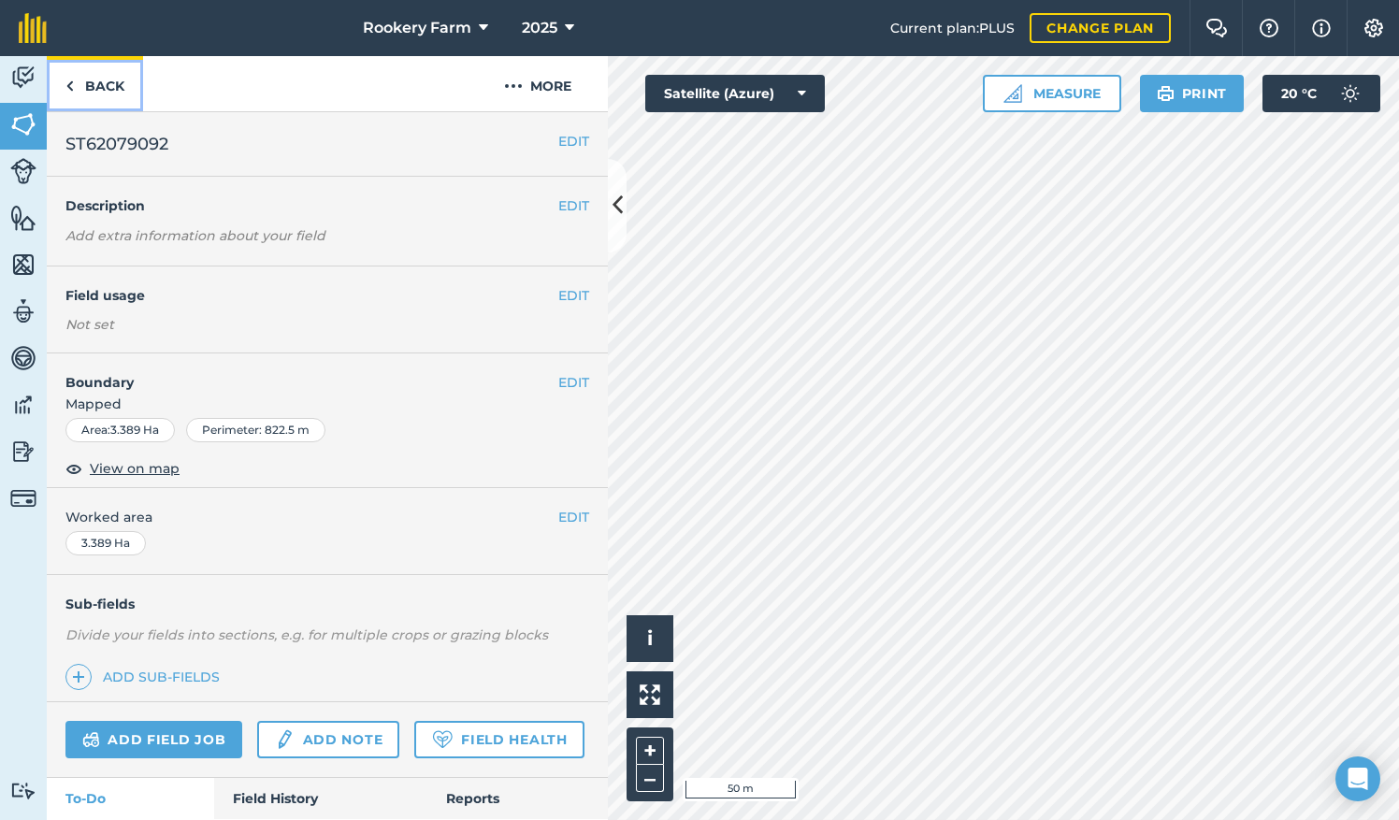
click at [102, 90] on link "Back" at bounding box center [95, 83] width 96 height 55
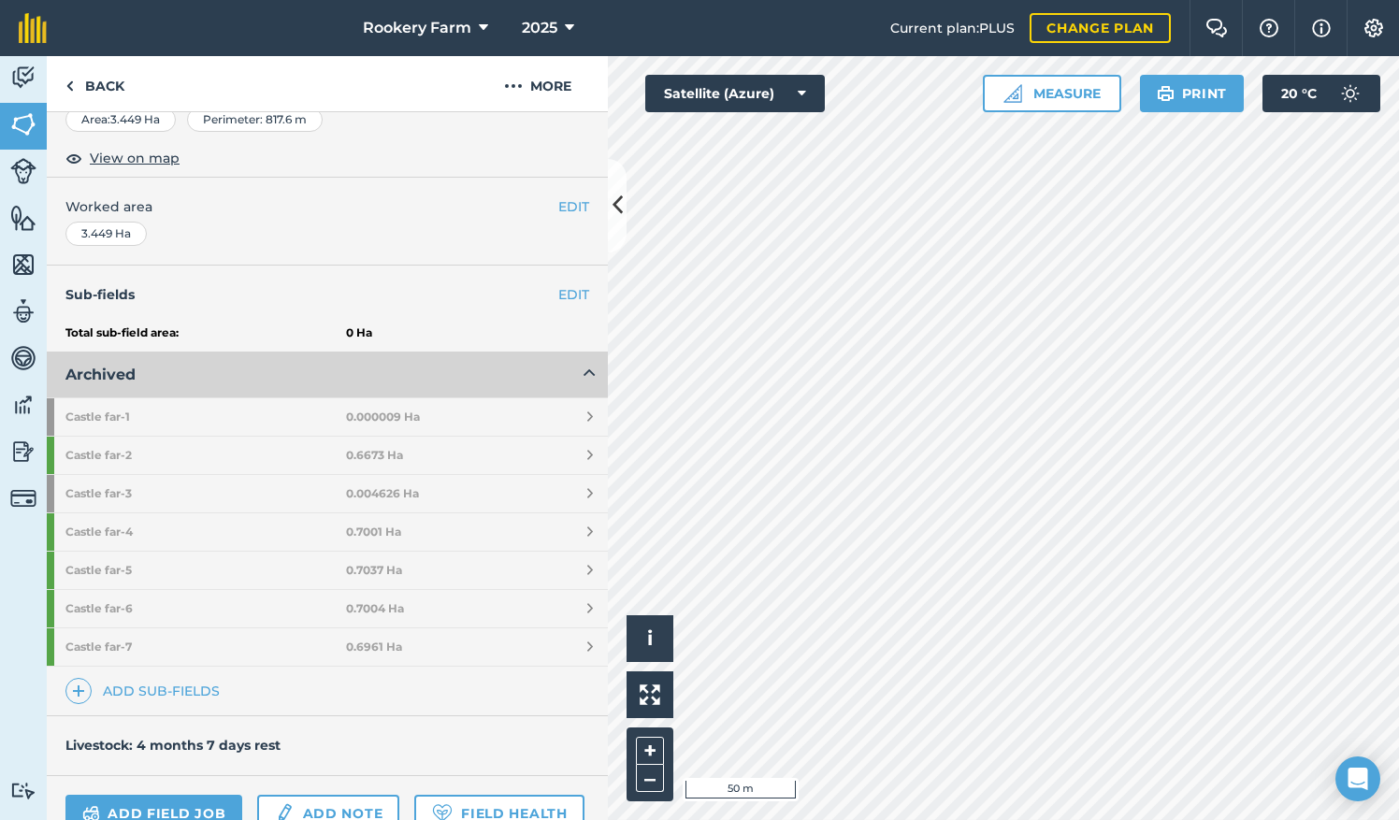
scroll to position [314, 0]
click at [143, 683] on link "Add sub-fields" at bounding box center [146, 689] width 162 height 26
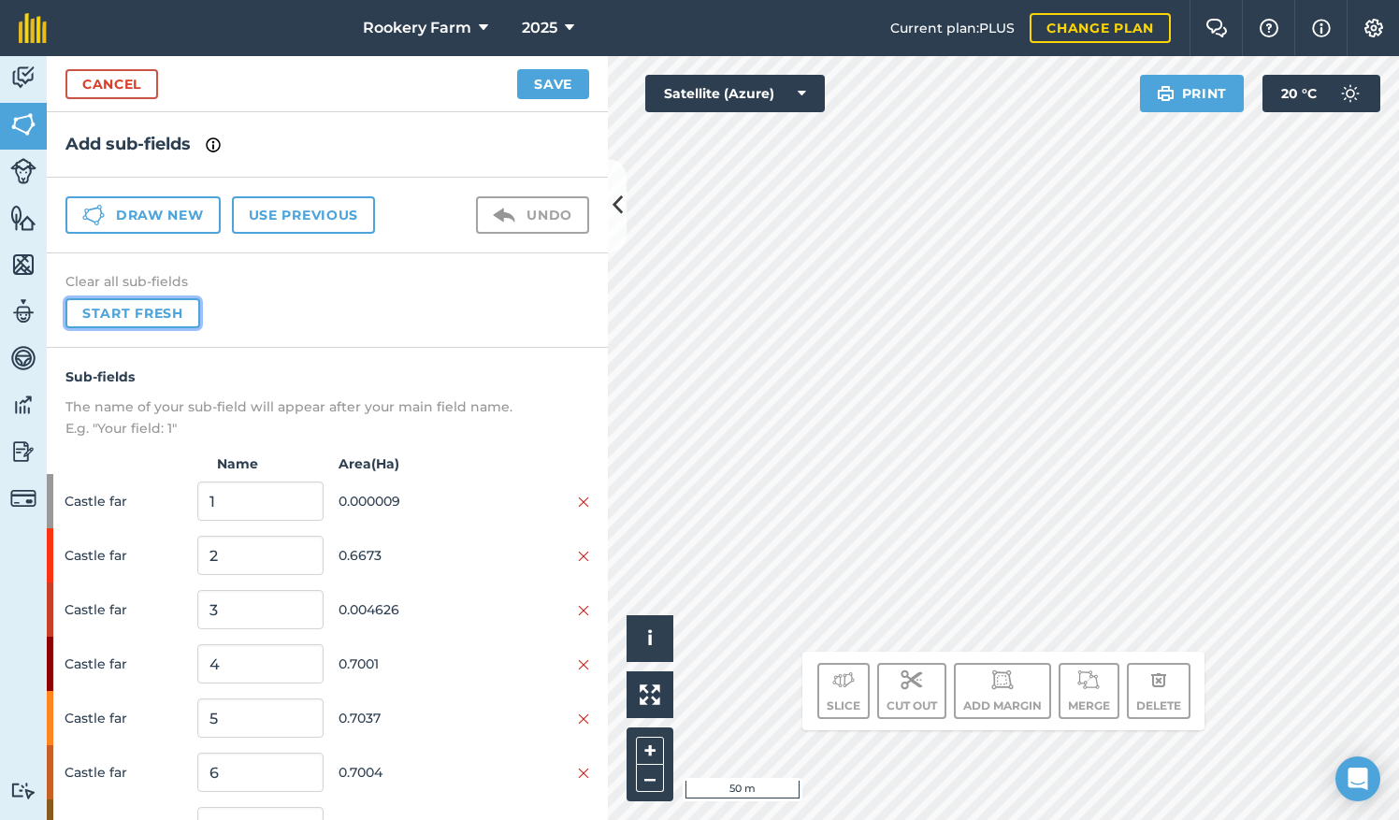
click at [171, 311] on button "Start fresh" at bounding box center [132, 313] width 135 height 30
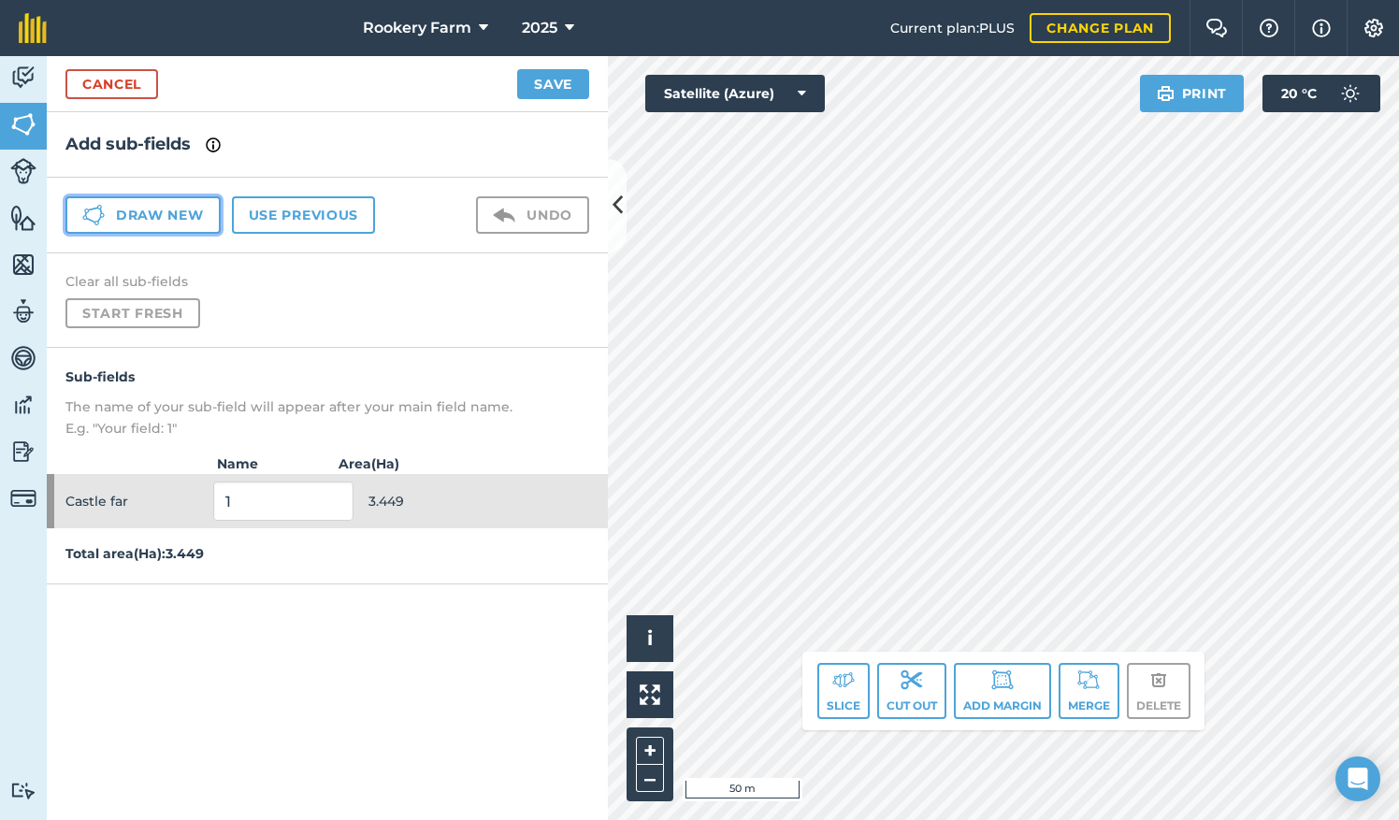
click at [170, 215] on button "Draw new" at bounding box center [142, 214] width 155 height 37
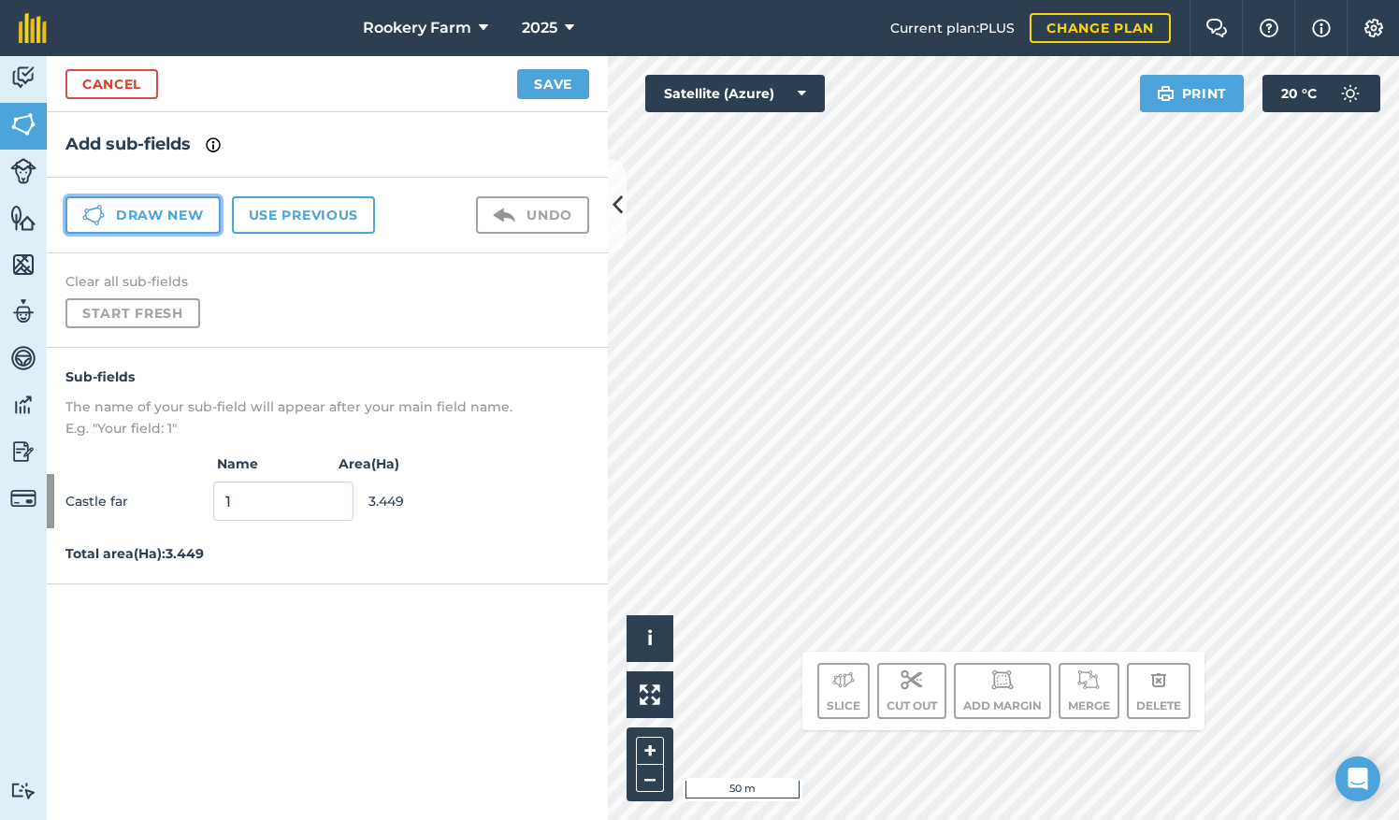
click at [127, 209] on button "Draw new" at bounding box center [142, 214] width 155 height 37
click at [139, 217] on button "Draw new" at bounding box center [142, 214] width 155 height 37
click at [129, 216] on button "Draw new" at bounding box center [142, 214] width 155 height 37
click at [163, 214] on button "Draw new" at bounding box center [142, 214] width 155 height 37
click at [179, 217] on button "Draw new" at bounding box center [142, 214] width 155 height 37
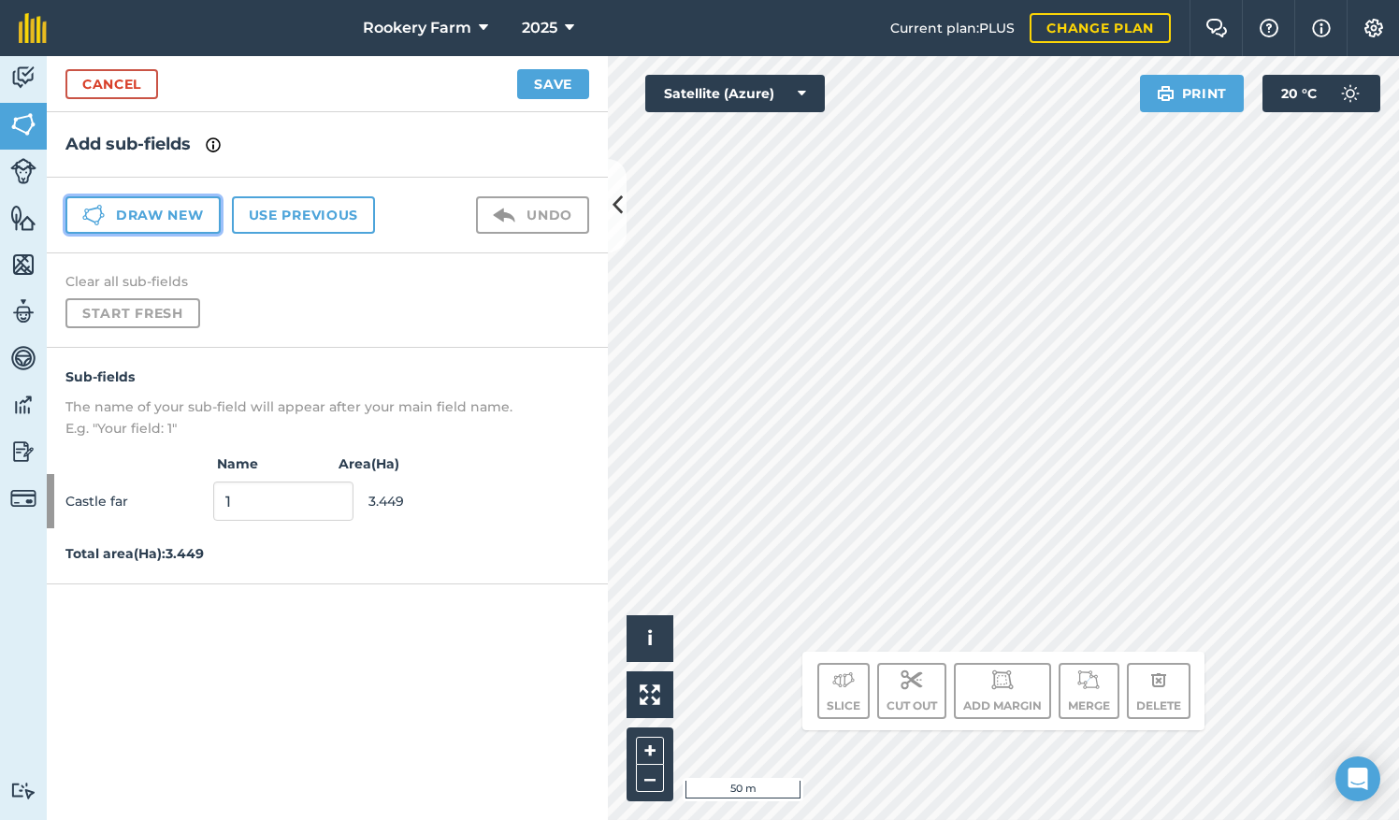
click at [173, 220] on button "Draw new" at bounding box center [142, 214] width 155 height 37
click at [149, 208] on button "Draw new" at bounding box center [142, 214] width 155 height 37
click at [111, 81] on link "Cancel" at bounding box center [111, 84] width 93 height 30
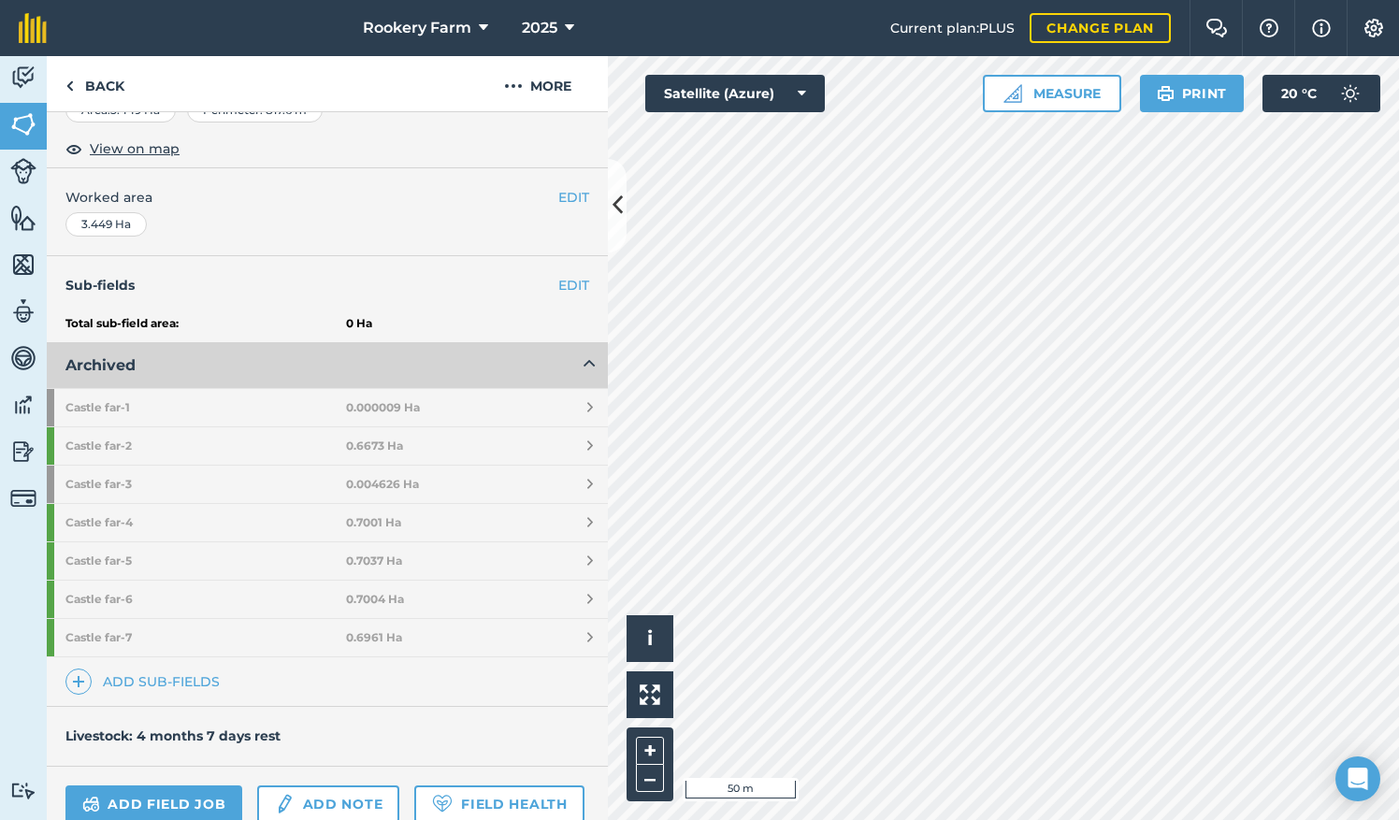
scroll to position [323, 0]
click at [122, 673] on link "Add sub-fields" at bounding box center [146, 681] width 162 height 26
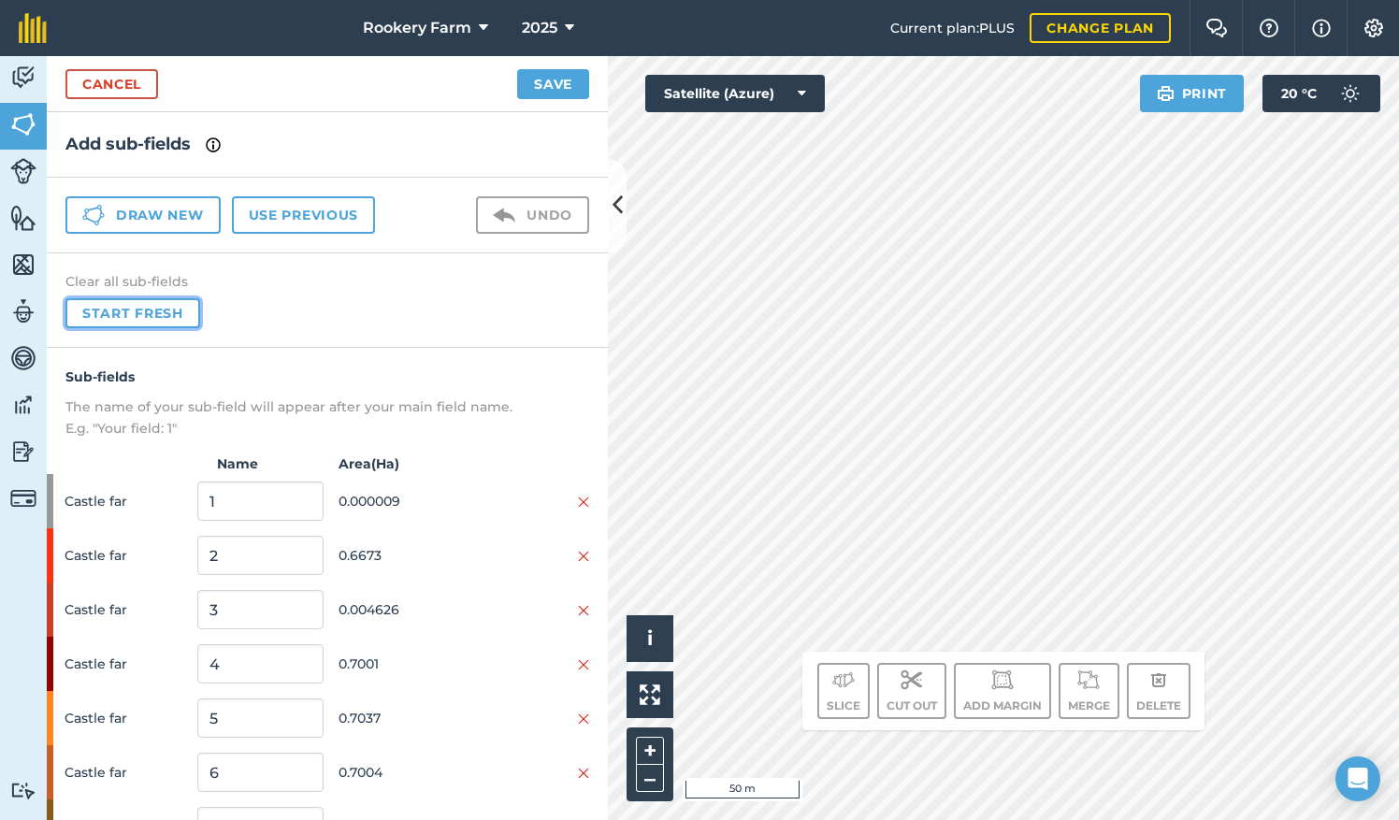
click at [166, 309] on button "Start fresh" at bounding box center [132, 313] width 135 height 30
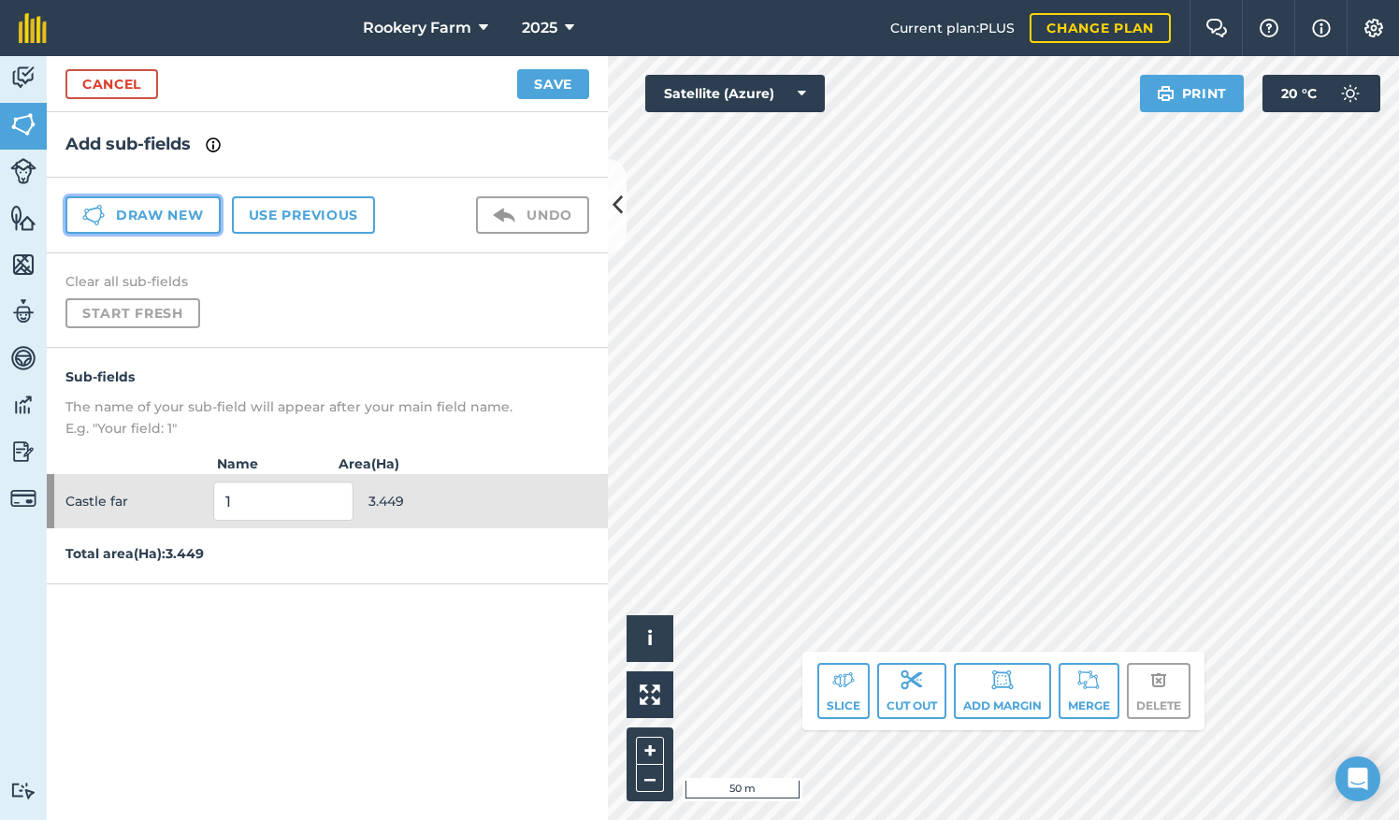
click at [196, 211] on button "Draw new" at bounding box center [142, 214] width 155 height 37
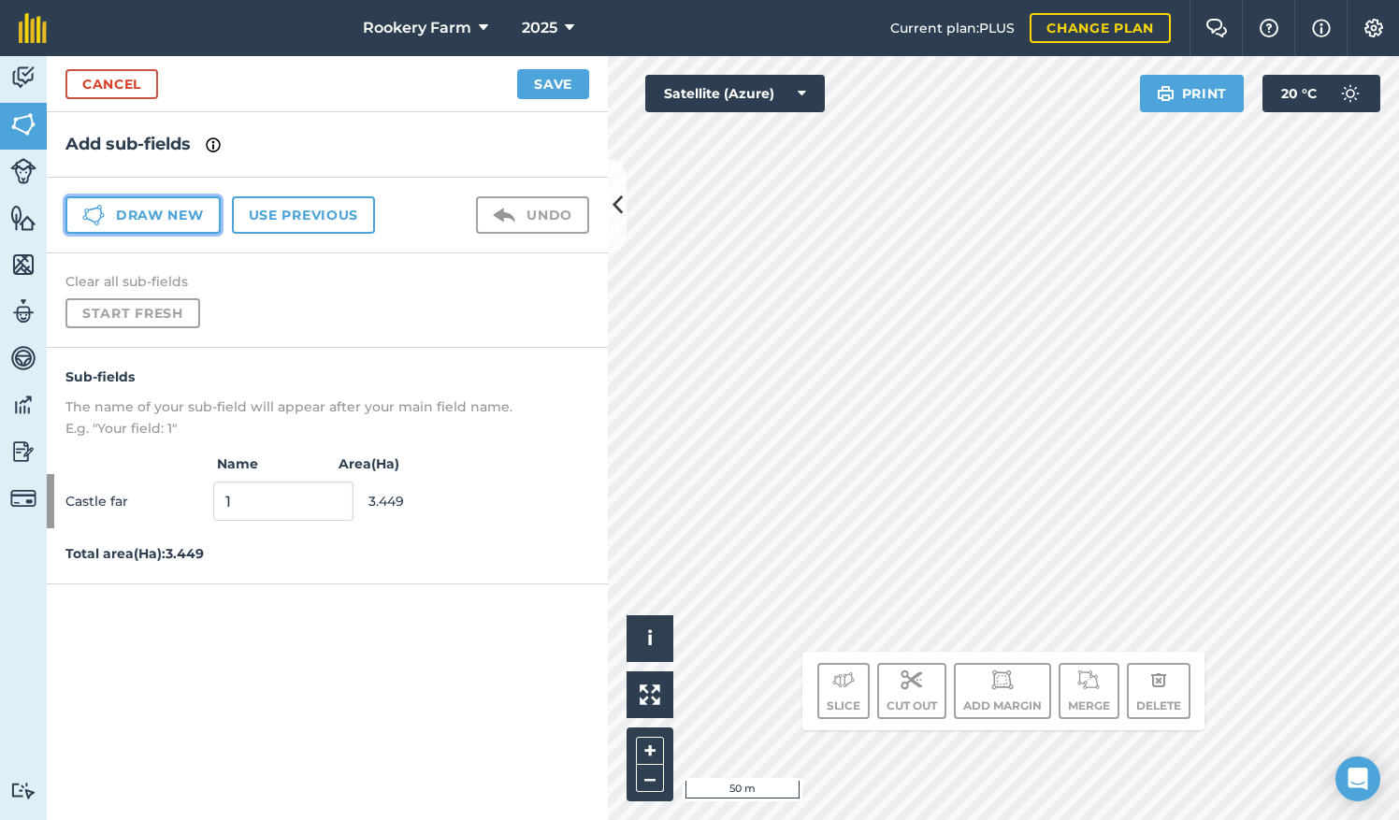
click at [113, 207] on button "Draw new" at bounding box center [142, 214] width 155 height 37
click at [137, 221] on button "Draw new" at bounding box center [142, 214] width 155 height 37
click at [176, 213] on button "Draw new" at bounding box center [142, 214] width 155 height 37
click at [106, 89] on link "Cancel" at bounding box center [111, 84] width 93 height 30
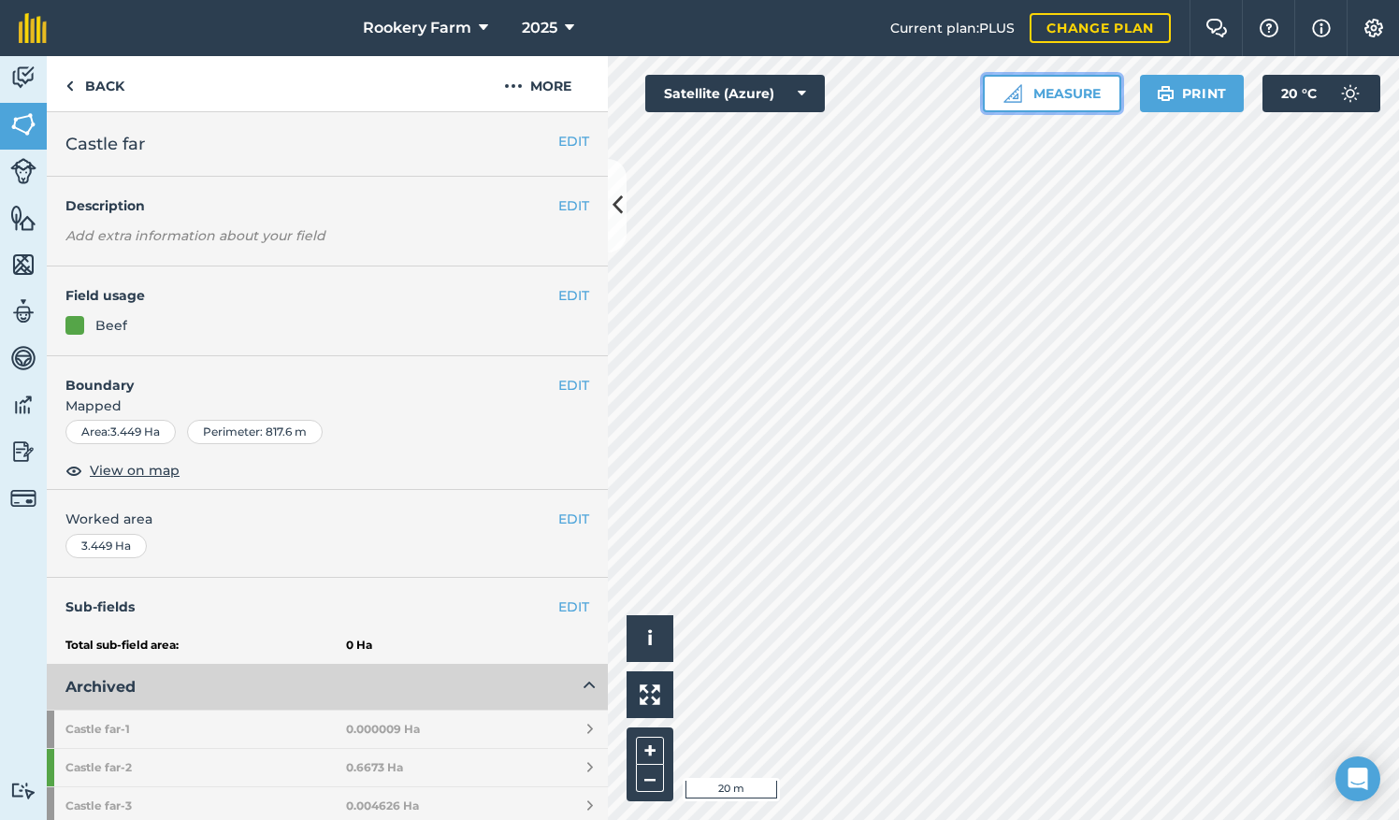
click at [1028, 95] on button "Measure" at bounding box center [1052, 93] width 138 height 37
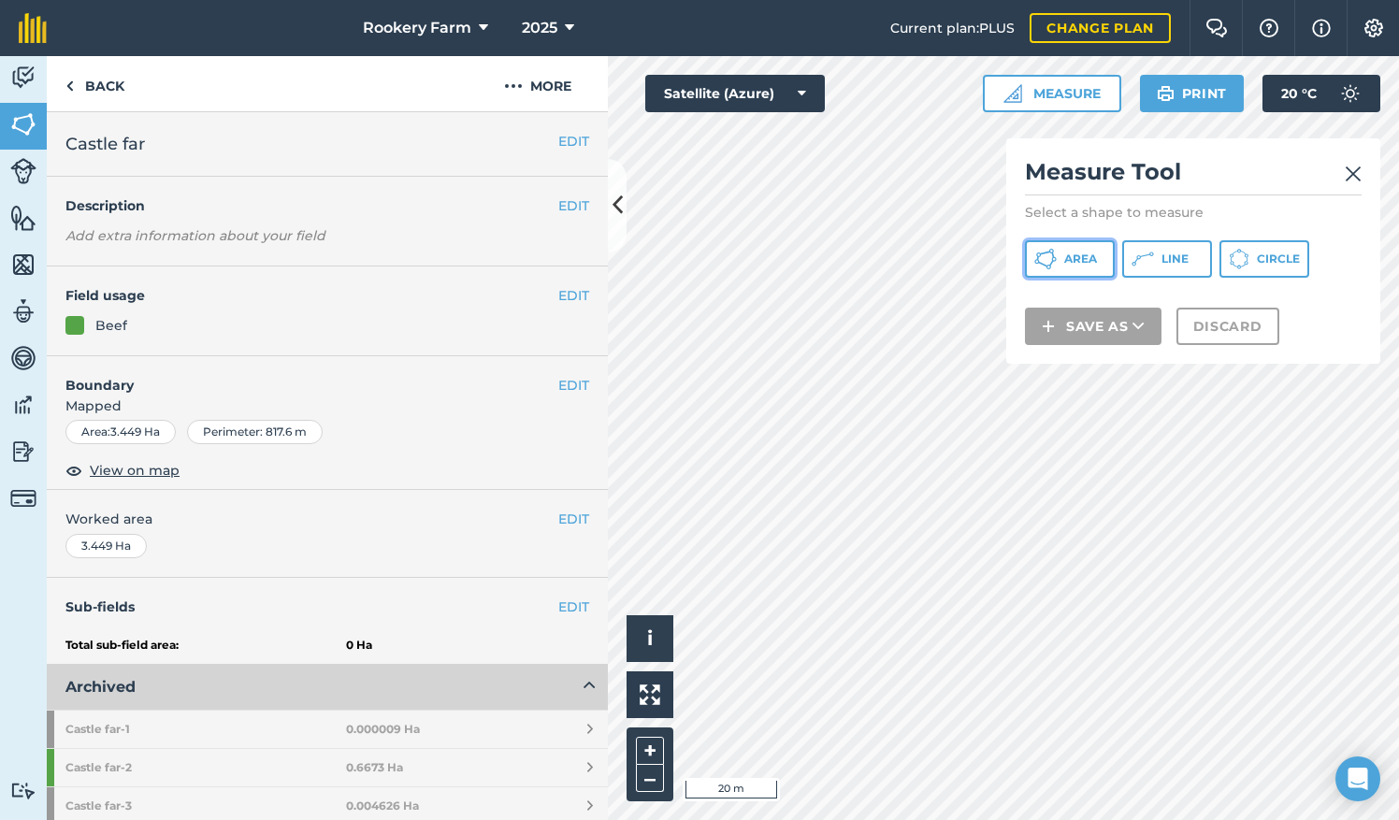
click at [1090, 256] on span "Area" at bounding box center [1080, 259] width 33 height 15
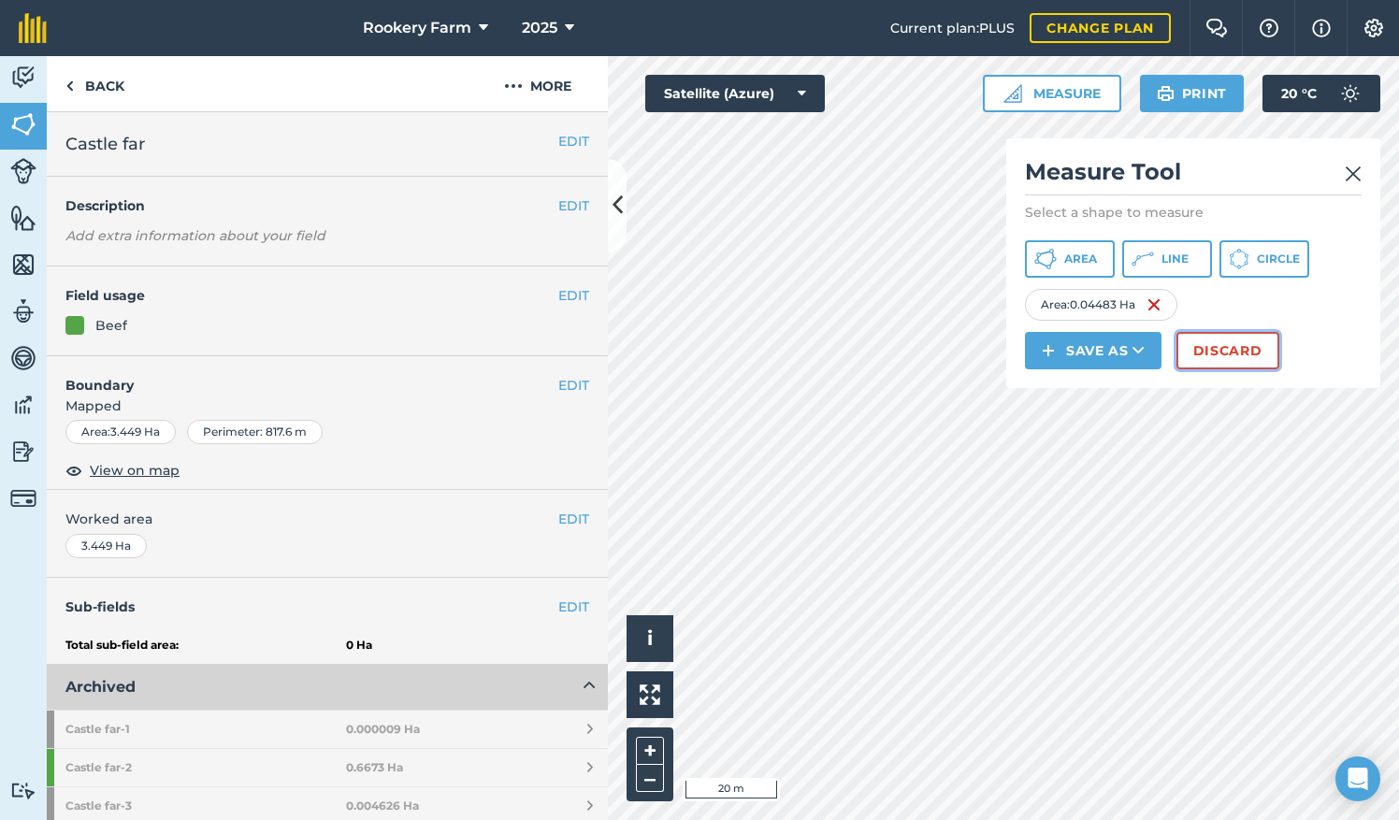
click at [1227, 338] on button "Discard" at bounding box center [1227, 350] width 103 height 37
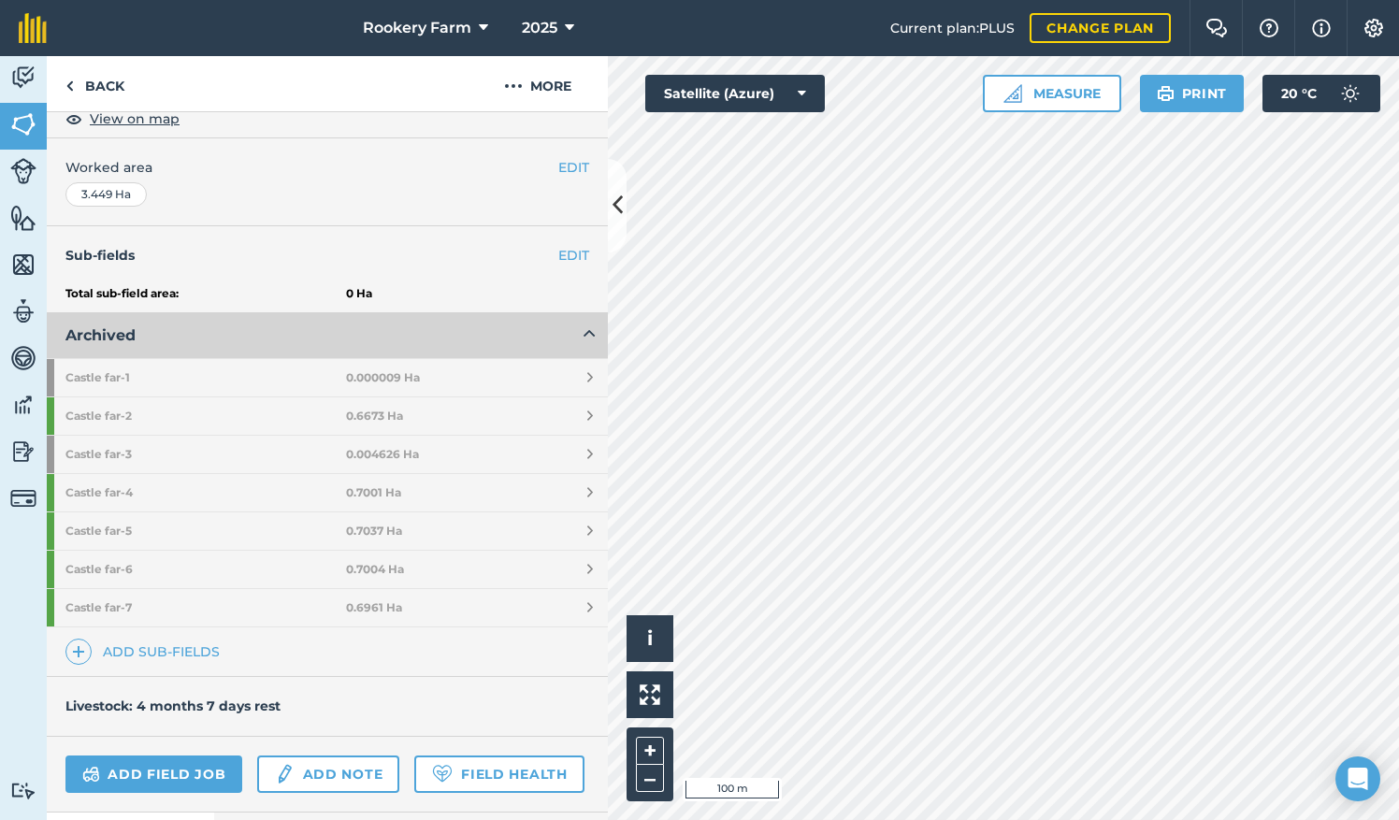
scroll to position [360, 0]
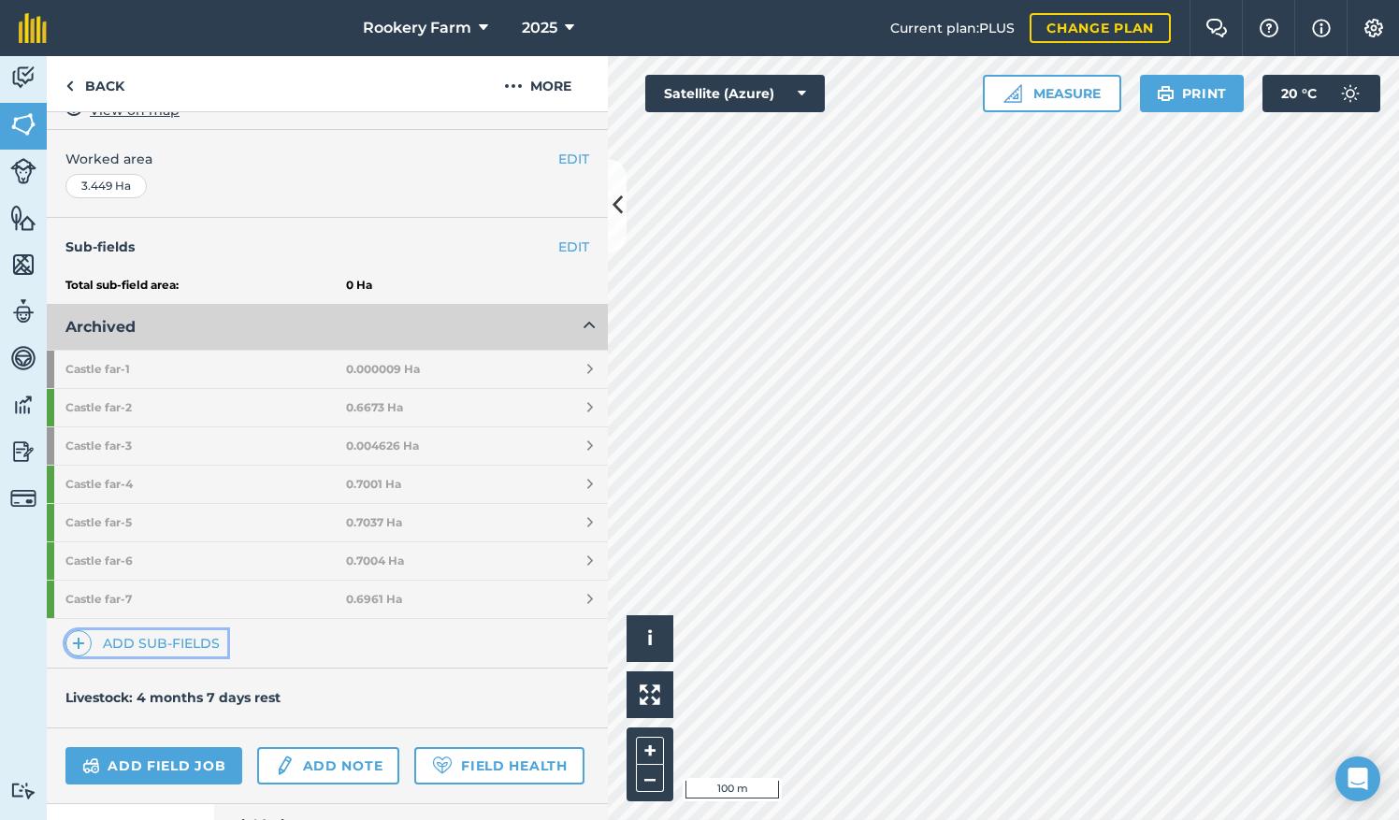
click at [175, 641] on link "Add sub-fields" at bounding box center [146, 643] width 162 height 26
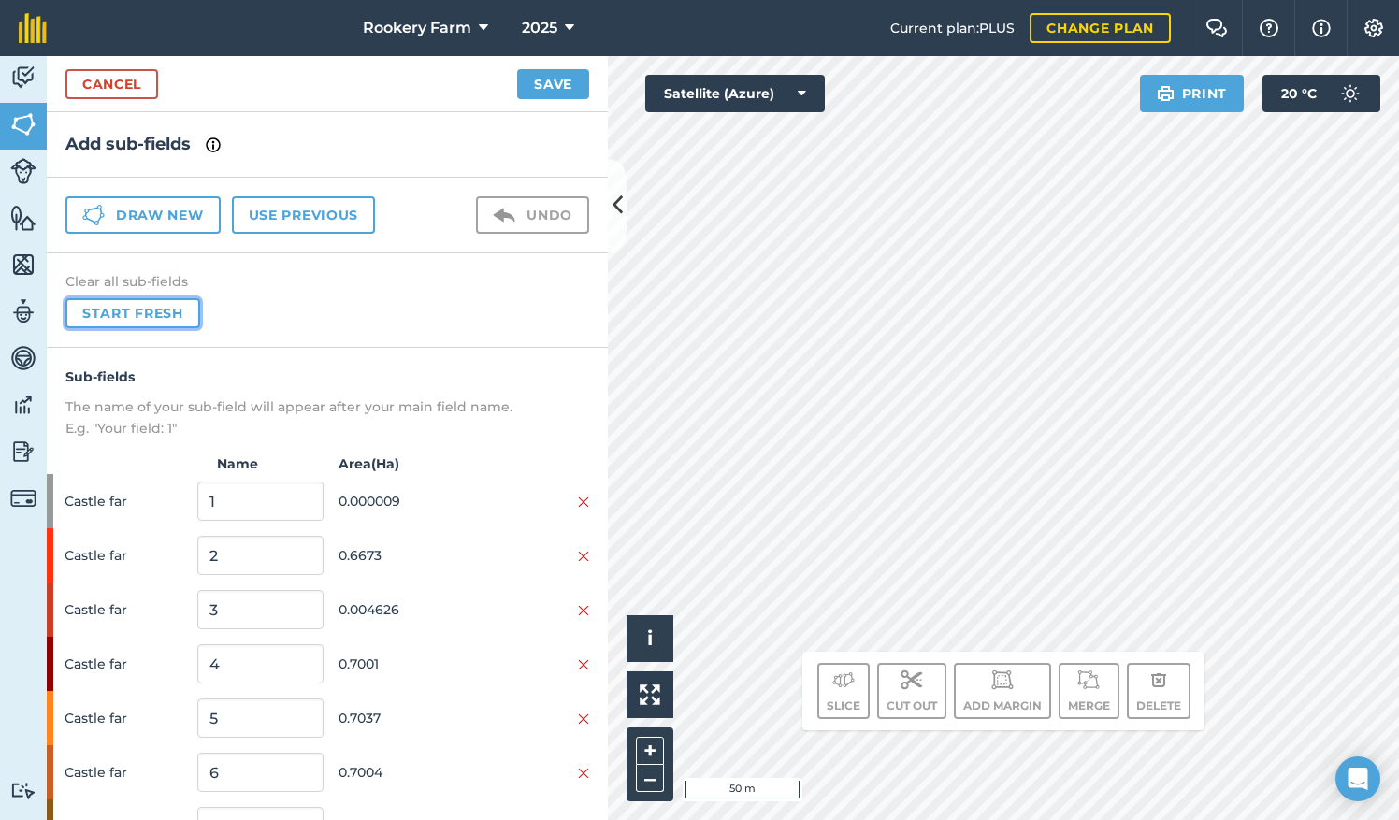
click at [178, 311] on button "Start fresh" at bounding box center [132, 313] width 135 height 30
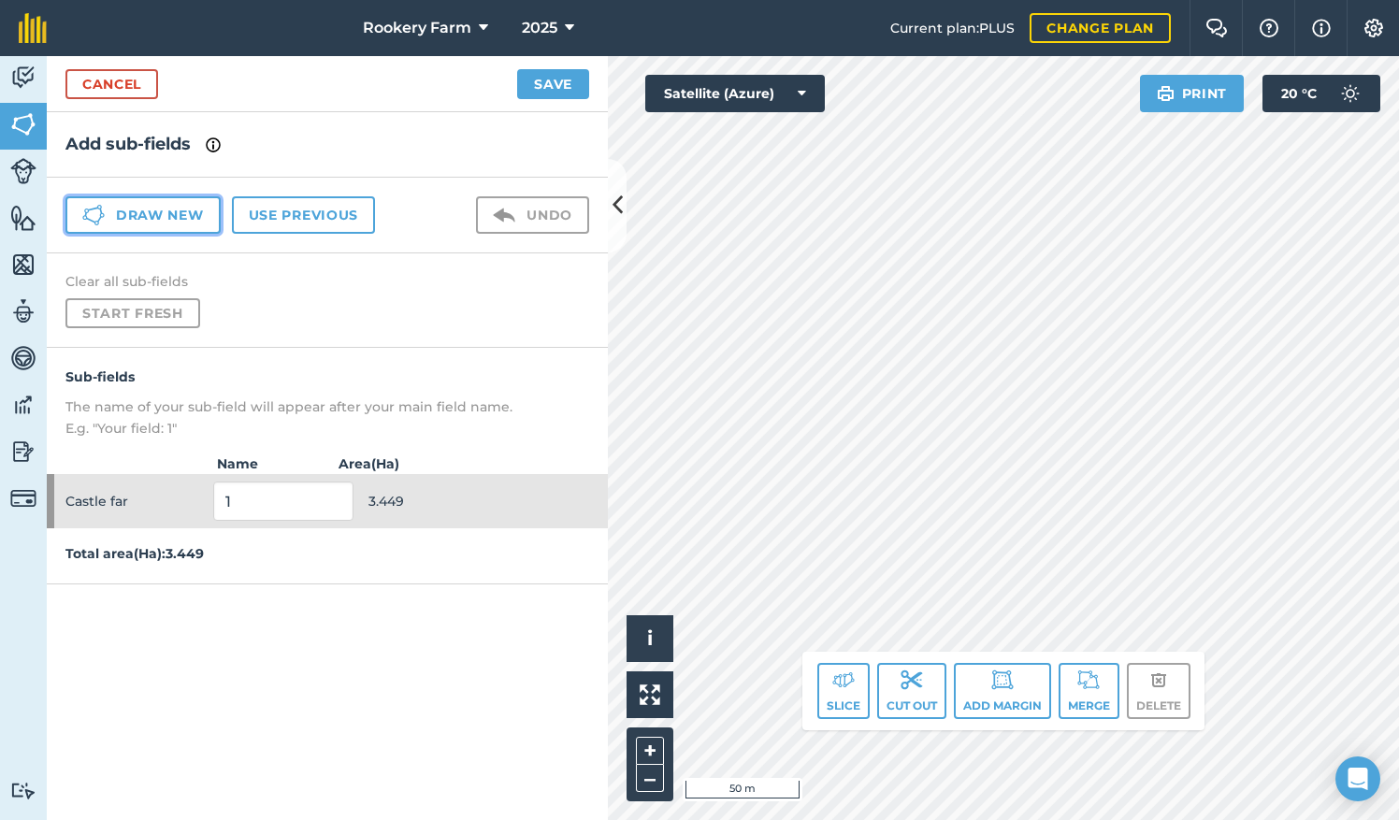
click at [185, 211] on button "Draw new" at bounding box center [142, 214] width 155 height 37
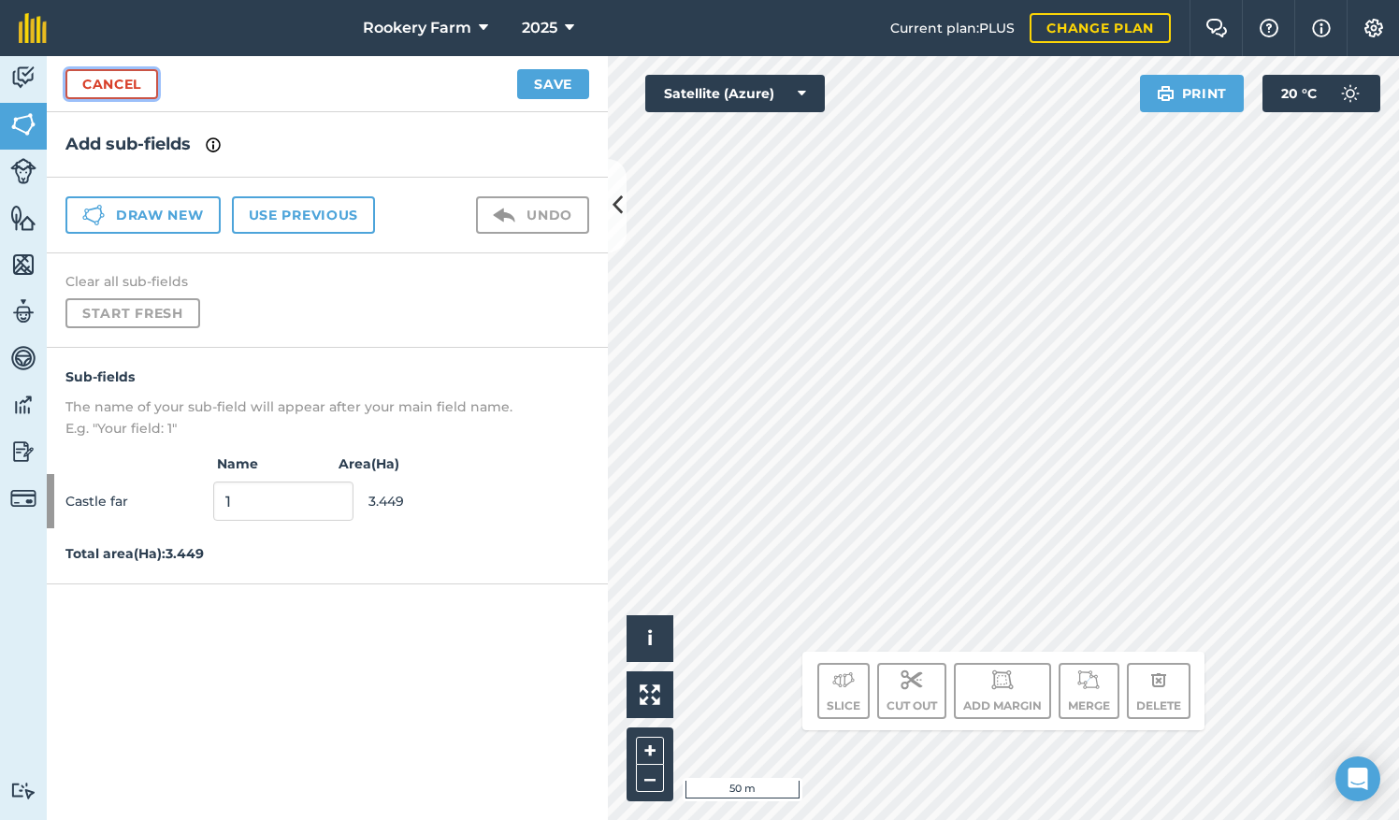
click at [150, 86] on link "Cancel" at bounding box center [111, 84] width 93 height 30
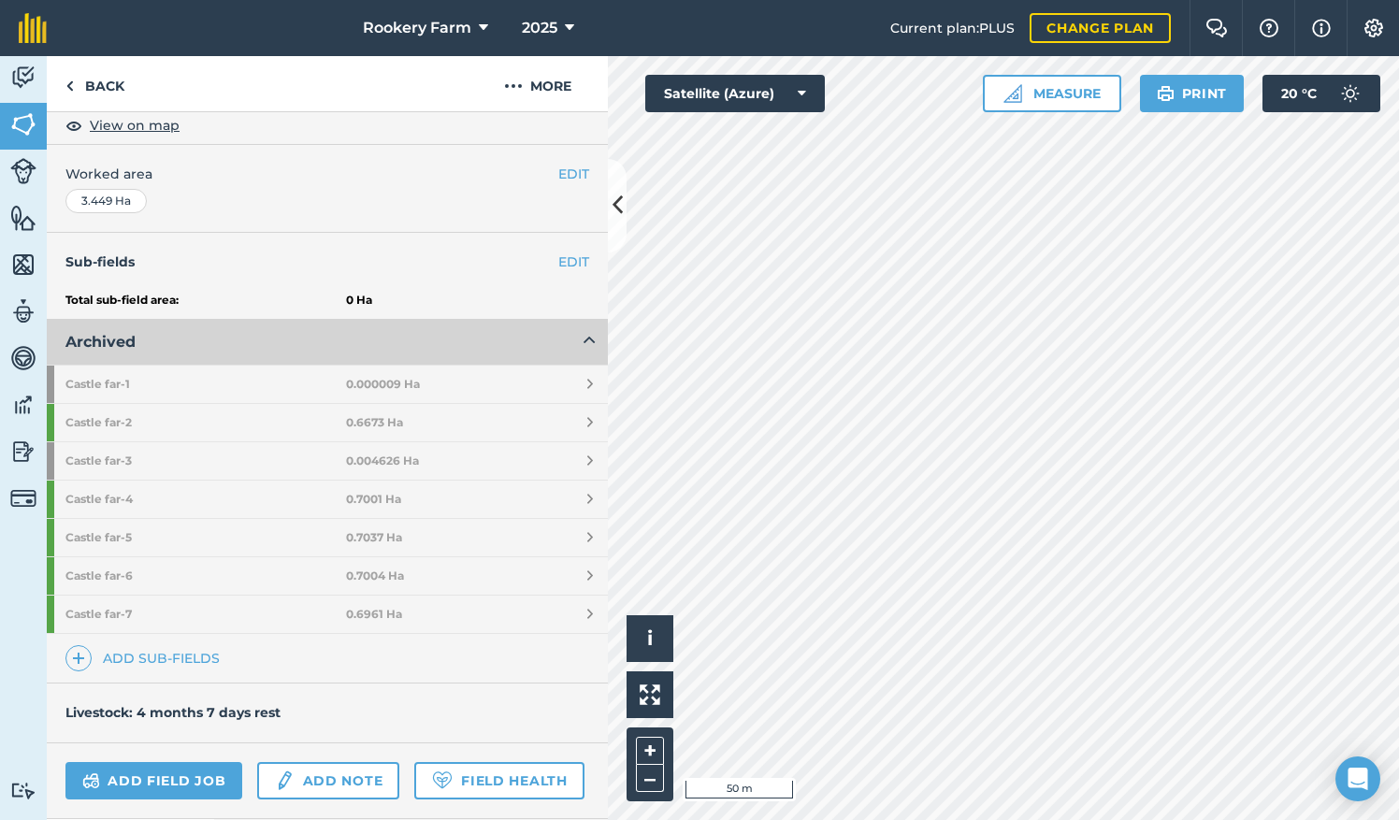
scroll to position [367, 0]
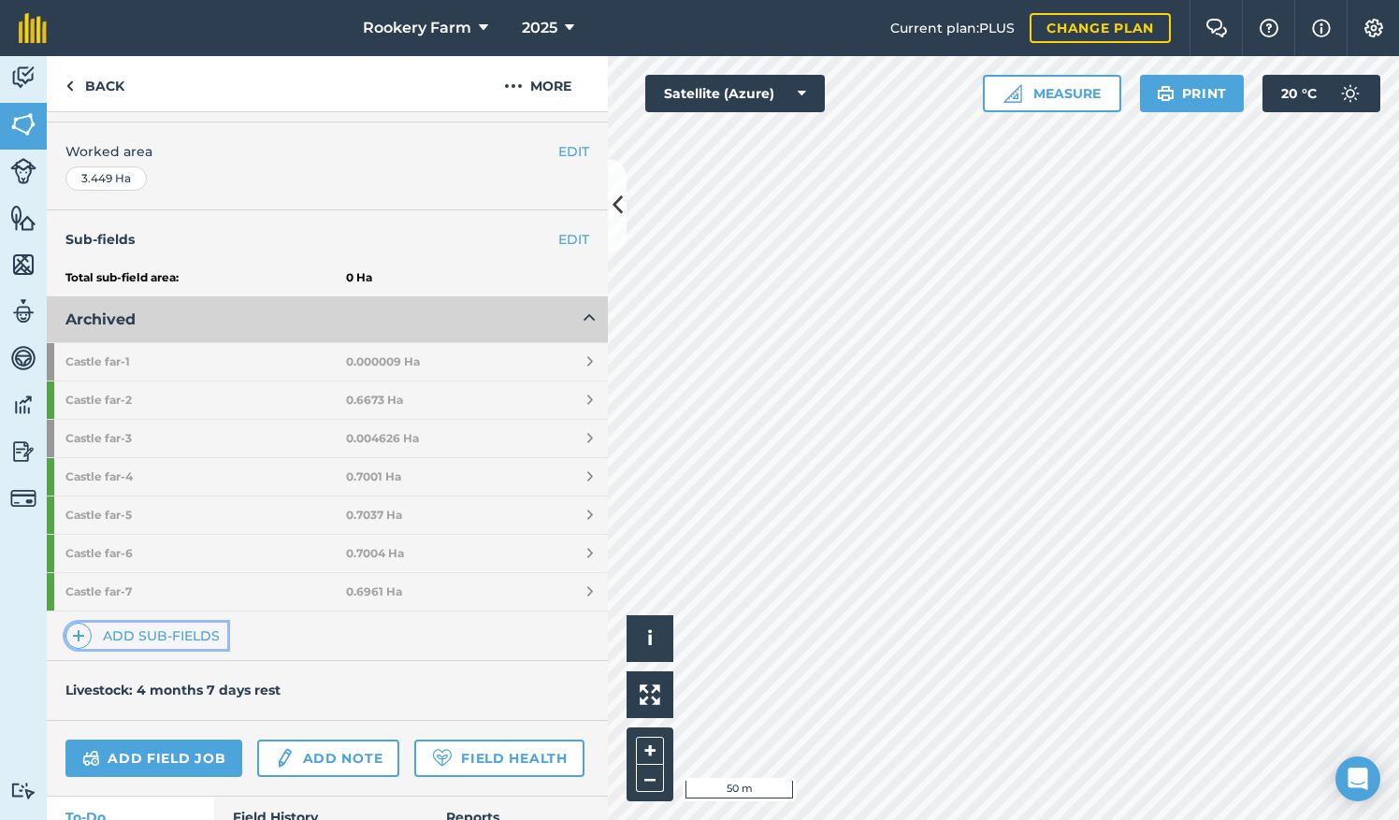
click at [138, 626] on link "Add sub-fields" at bounding box center [146, 636] width 162 height 26
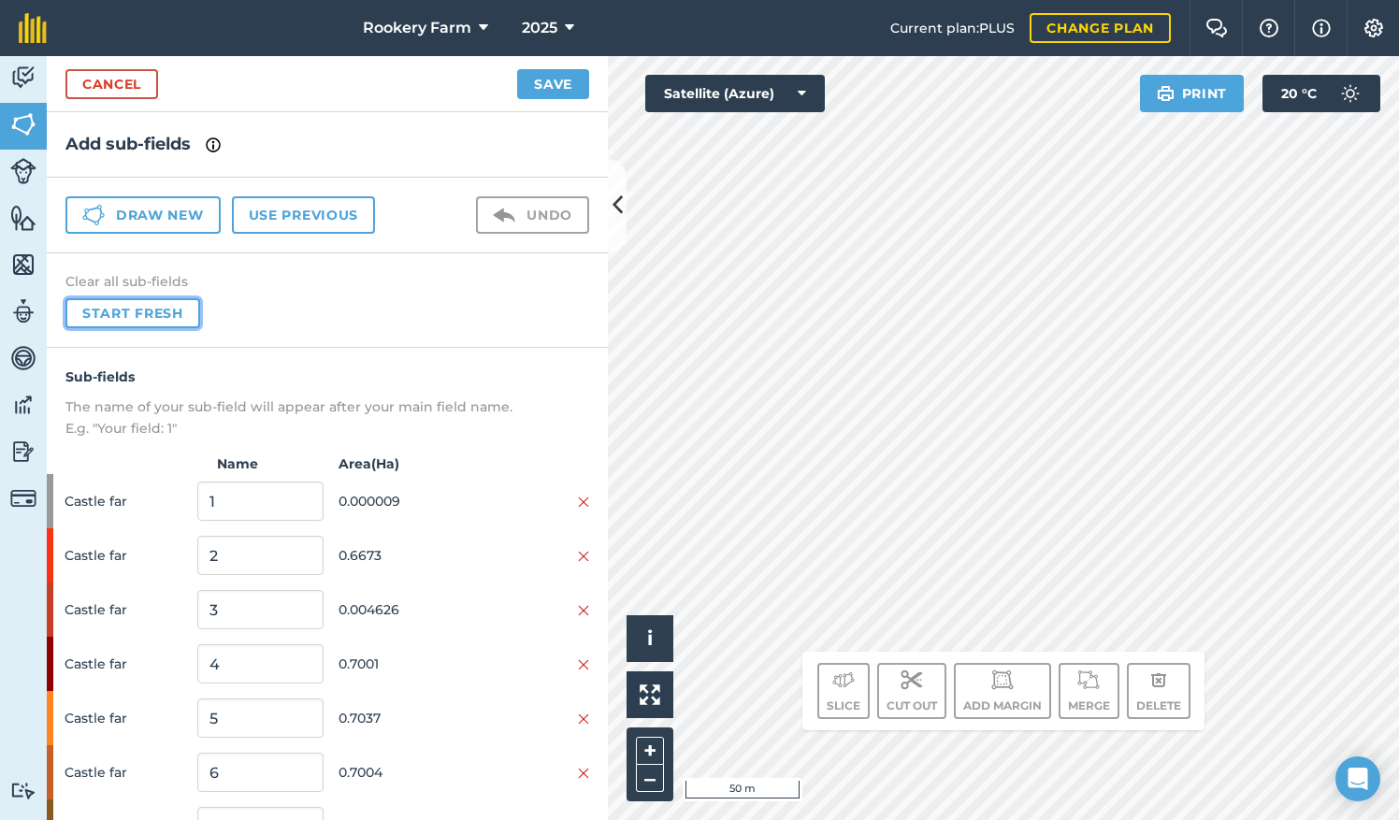
click at [174, 312] on button "Start fresh" at bounding box center [132, 313] width 135 height 30
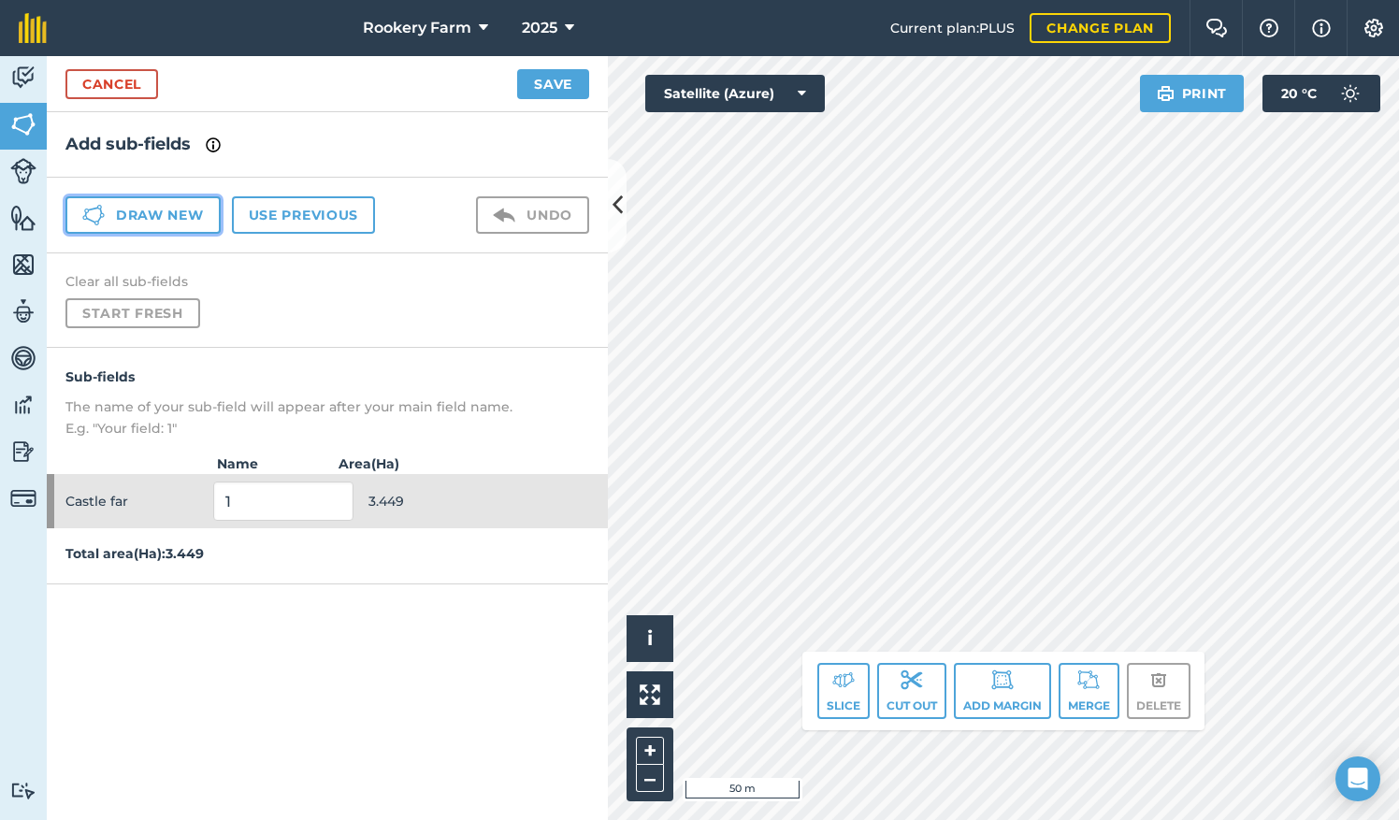
click at [190, 217] on button "Draw new" at bounding box center [142, 214] width 155 height 37
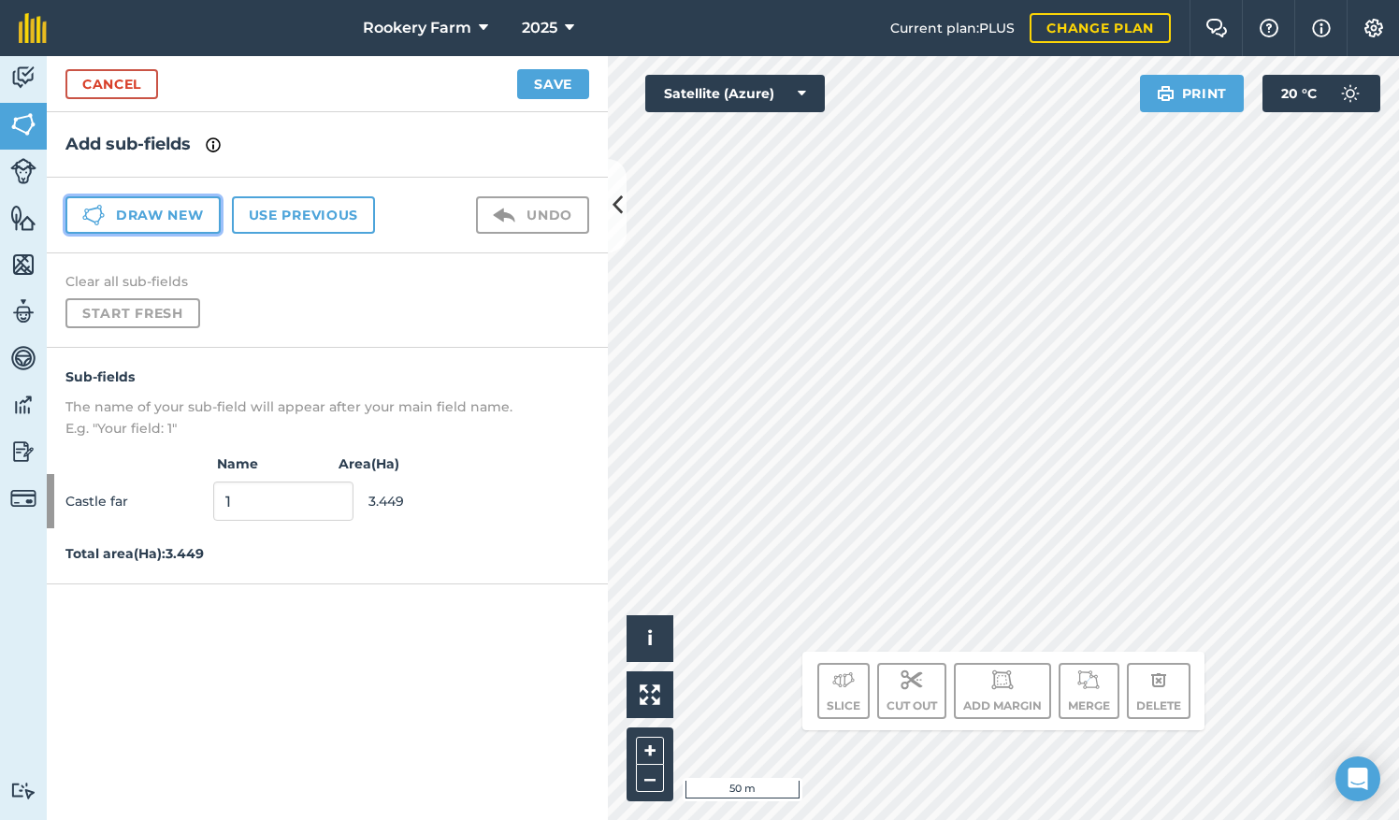
click at [157, 214] on button "Draw new" at bounding box center [142, 214] width 155 height 37
click at [71, 75] on link "Cancel" at bounding box center [111, 84] width 93 height 30
